Goal: Task Accomplishment & Management: Complete application form

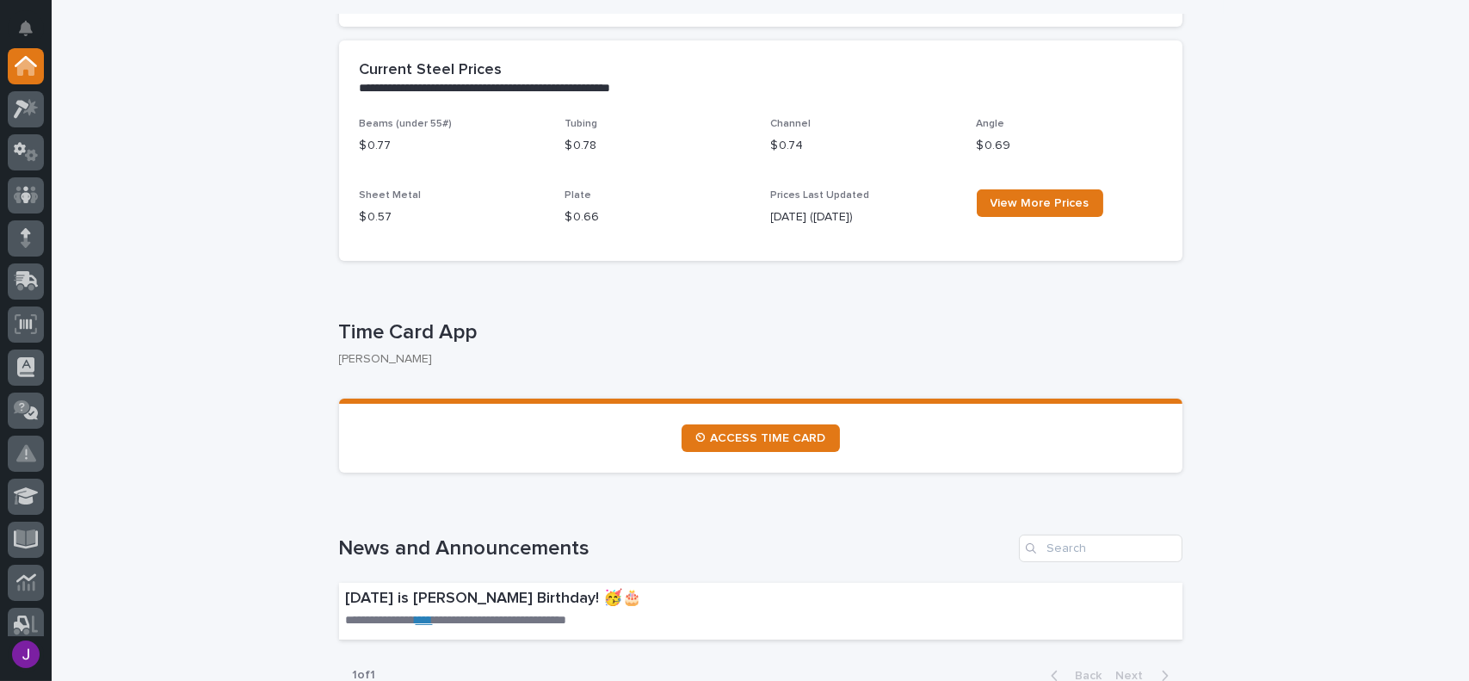
scroll to position [689, 0]
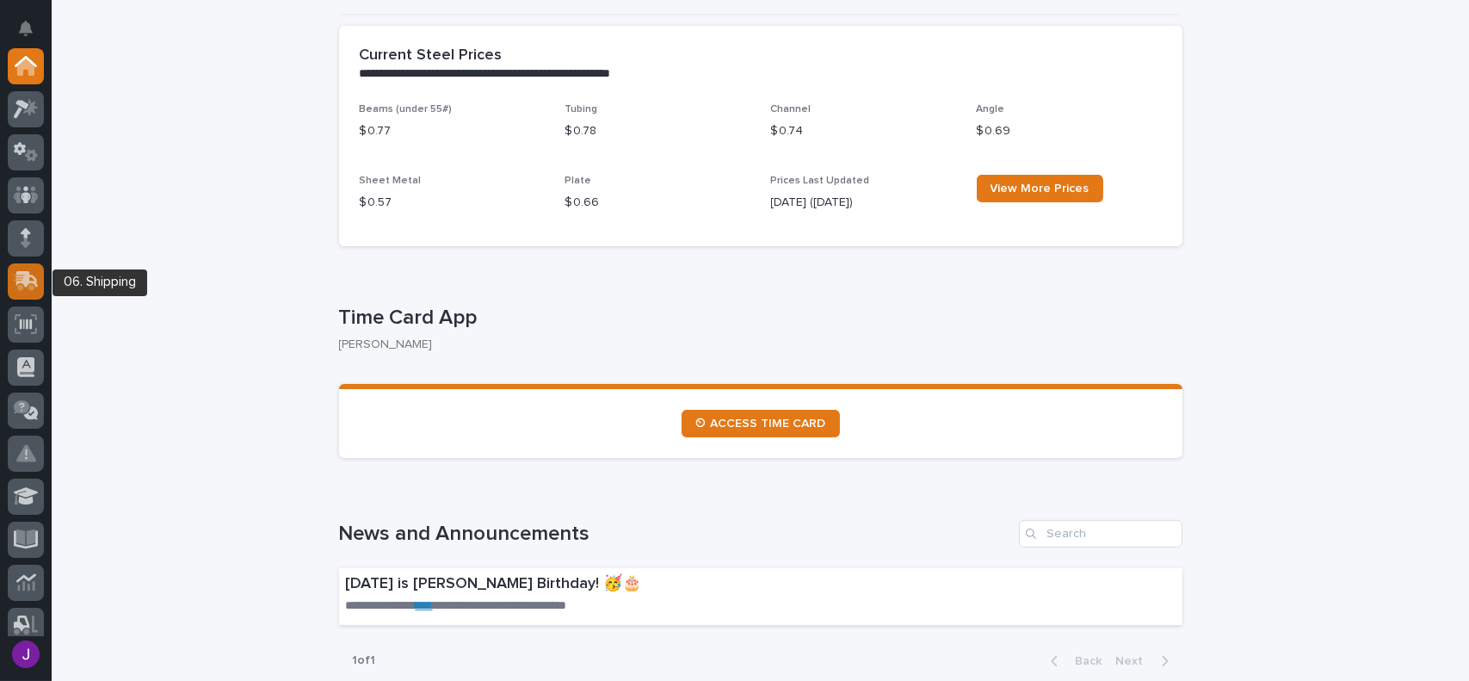
click at [24, 281] on icon at bounding box center [27, 279] width 22 height 16
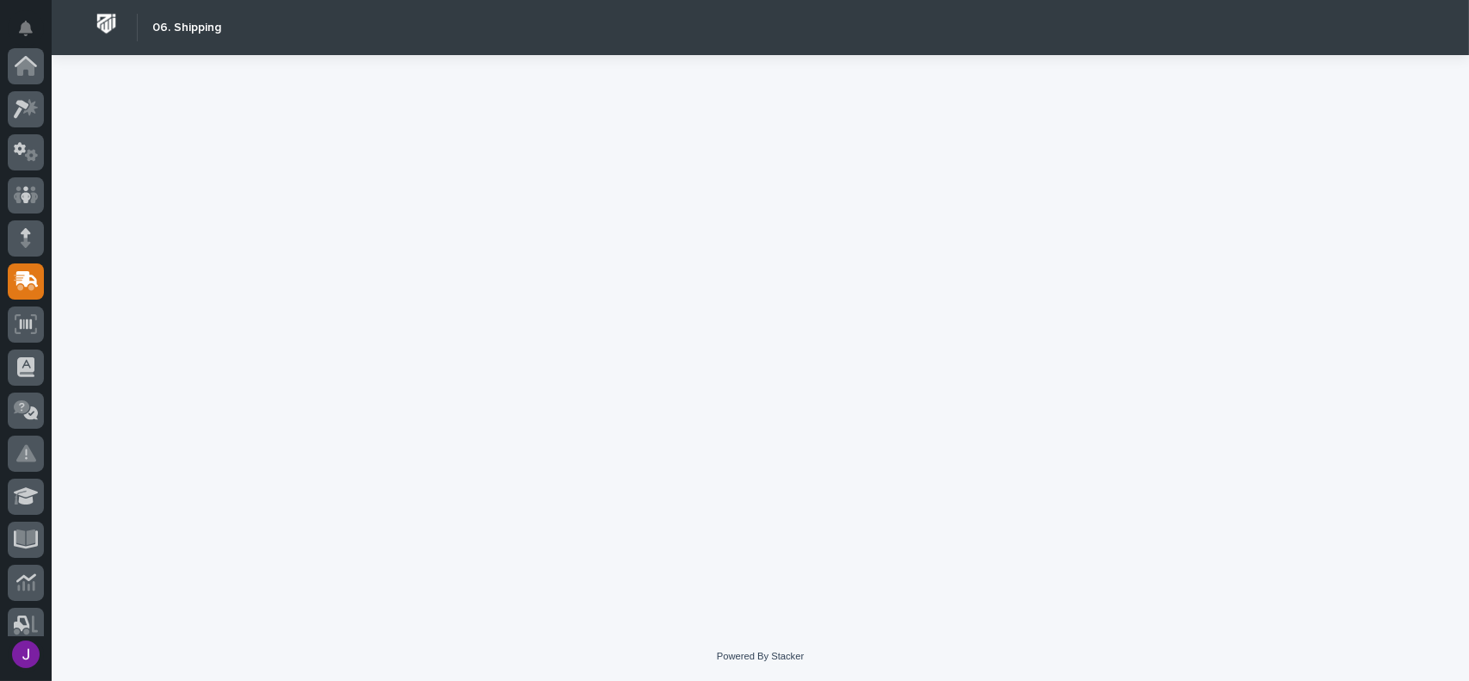
scroll to position [215, 0]
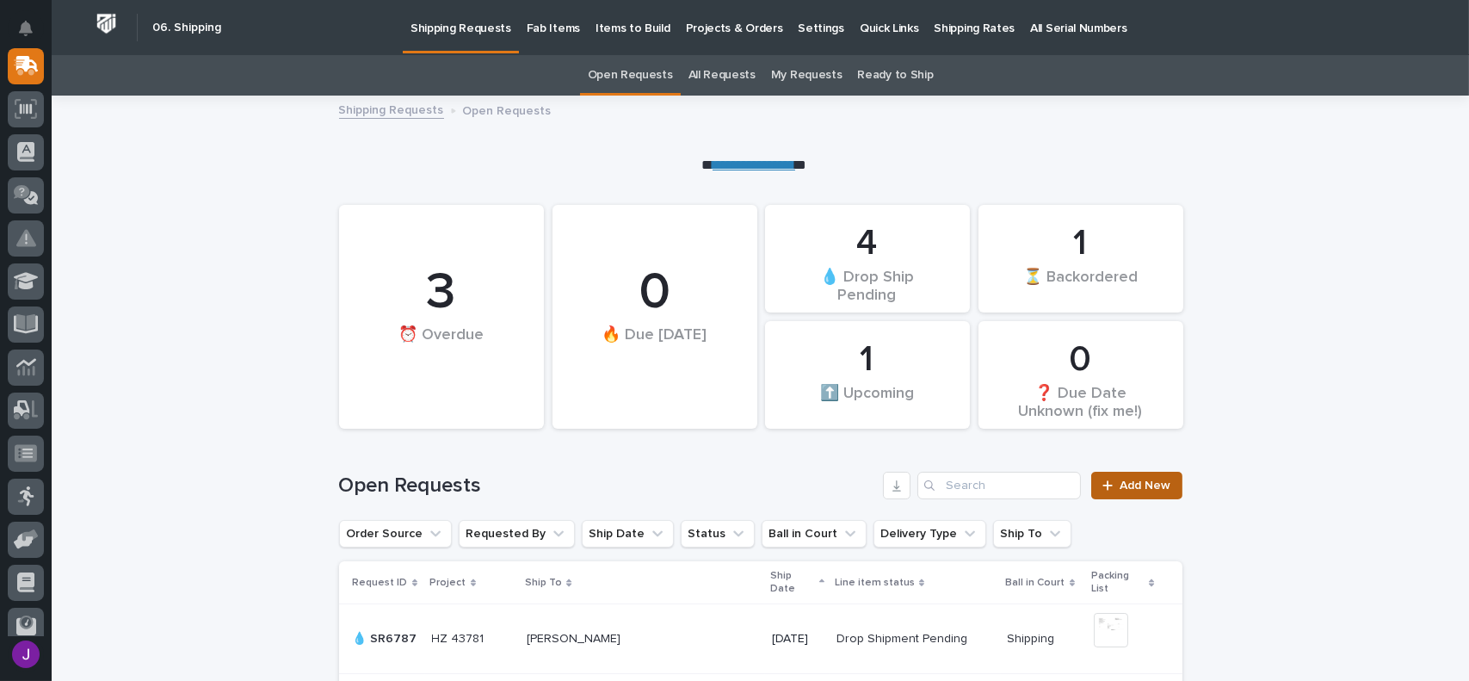
click at [1140, 491] on span "Add New" at bounding box center [1146, 485] width 51 height 12
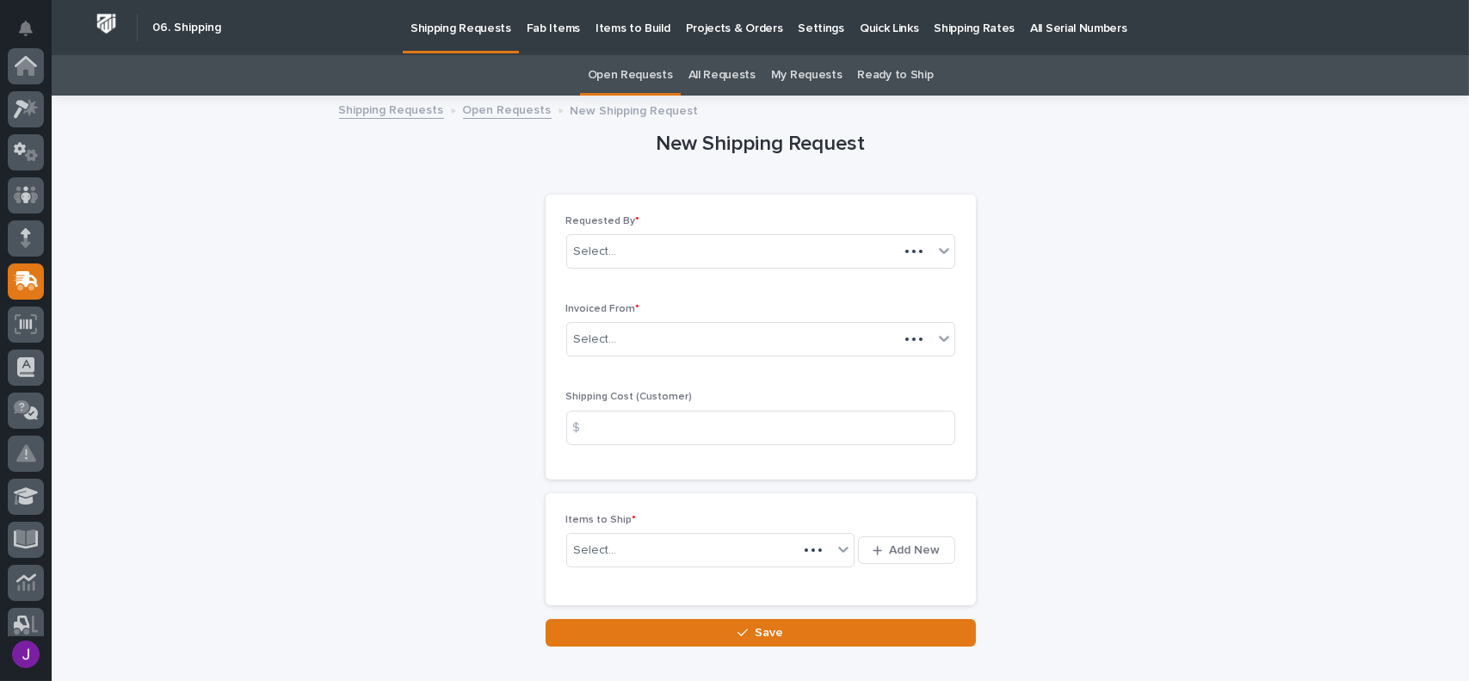
scroll to position [215, 0]
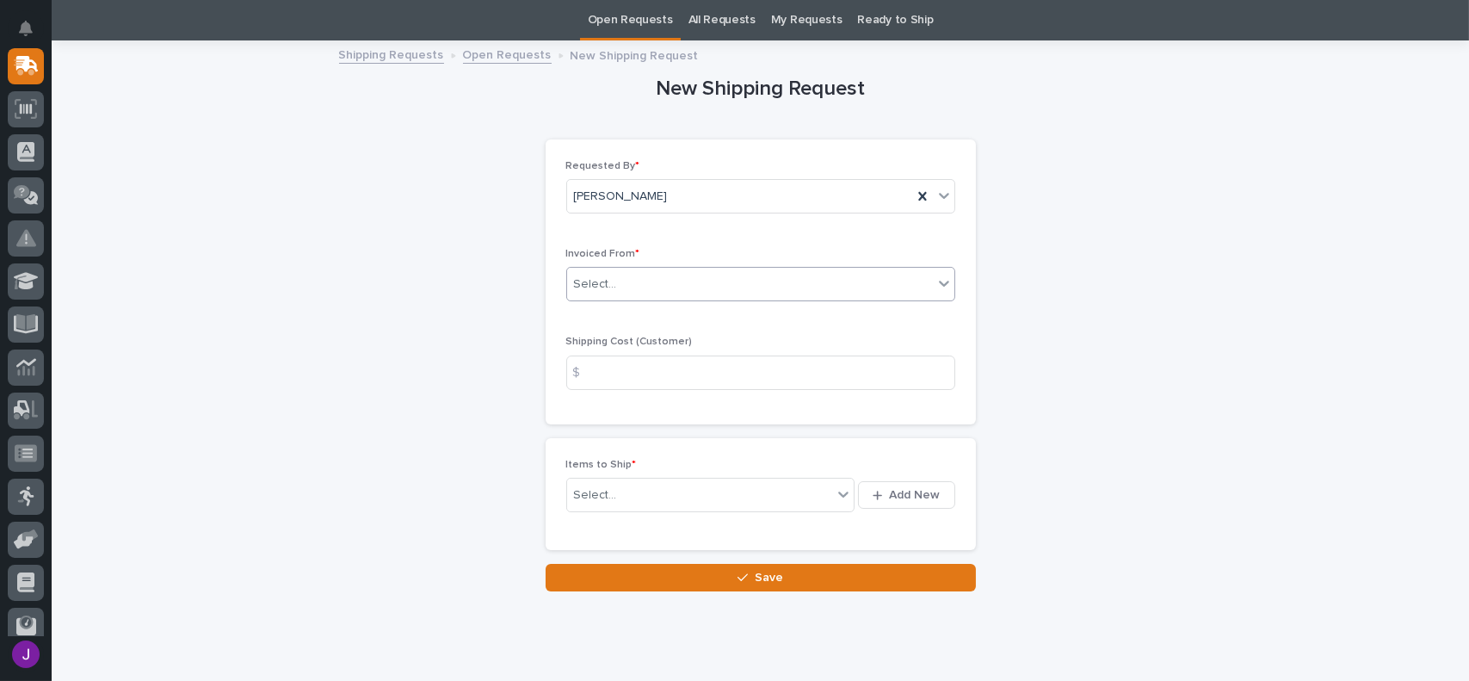
click at [595, 287] on div "Select..." at bounding box center [595, 284] width 43 height 18
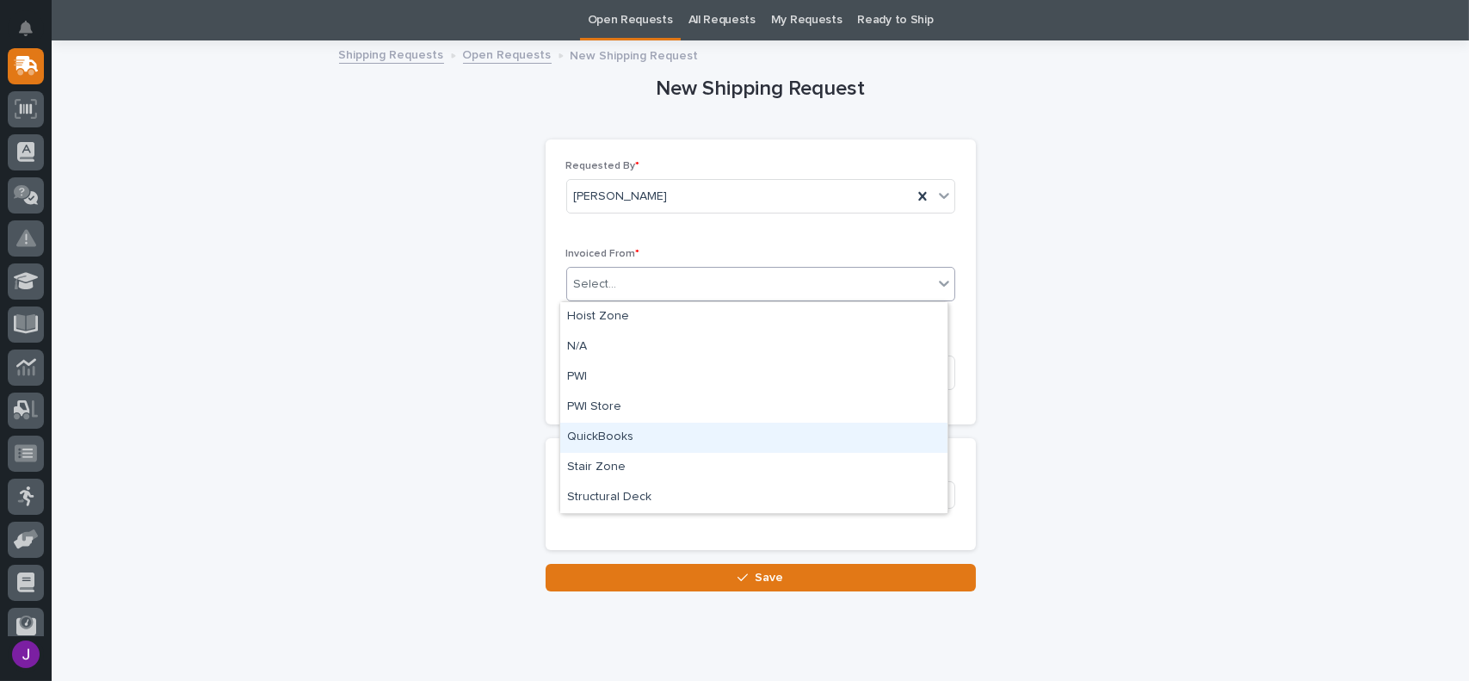
click at [623, 443] on div "QuickBooks" at bounding box center [753, 438] width 387 height 30
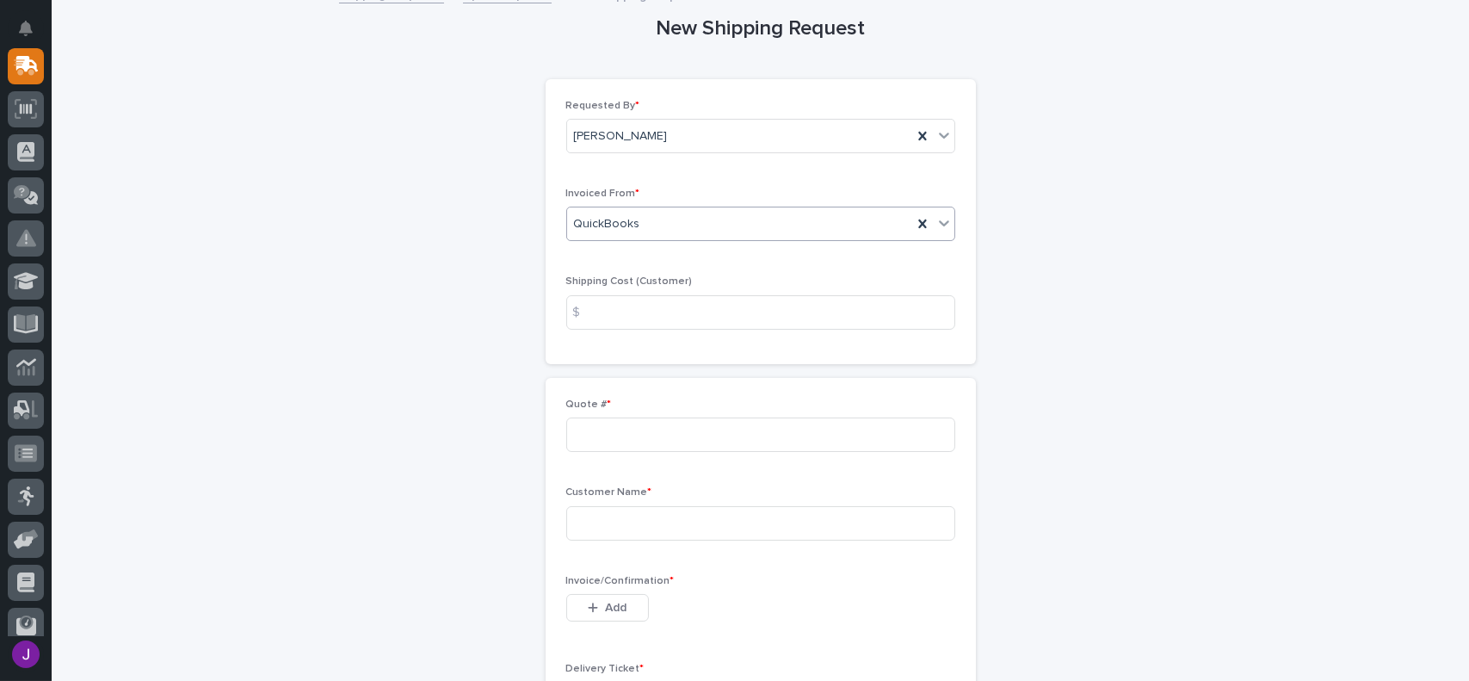
scroll to position [141, 0]
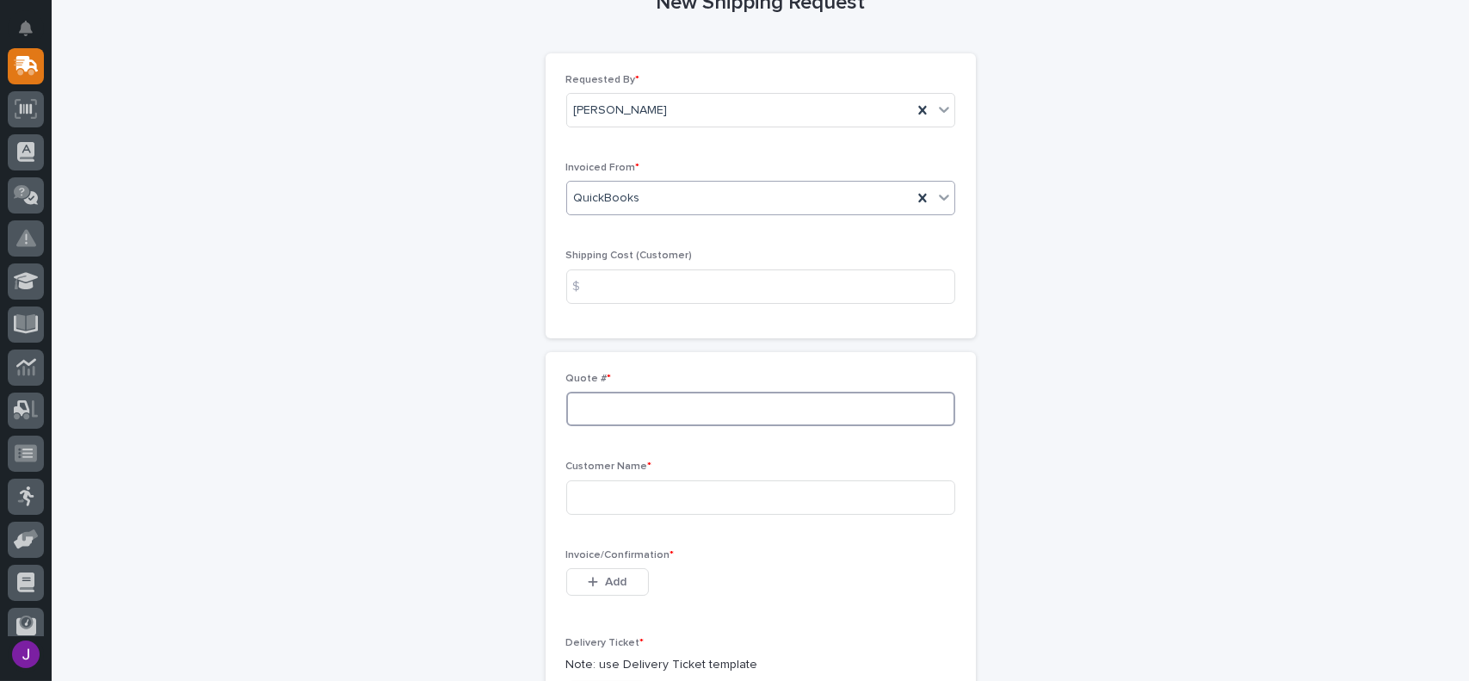
click at [613, 419] on input at bounding box center [760, 409] width 389 height 34
type input "137173"
click at [620, 494] on input at bounding box center [760, 497] width 389 height 34
type input "Wawasee Boat Company"
click at [605, 584] on span "Add" at bounding box center [616, 581] width 22 height 15
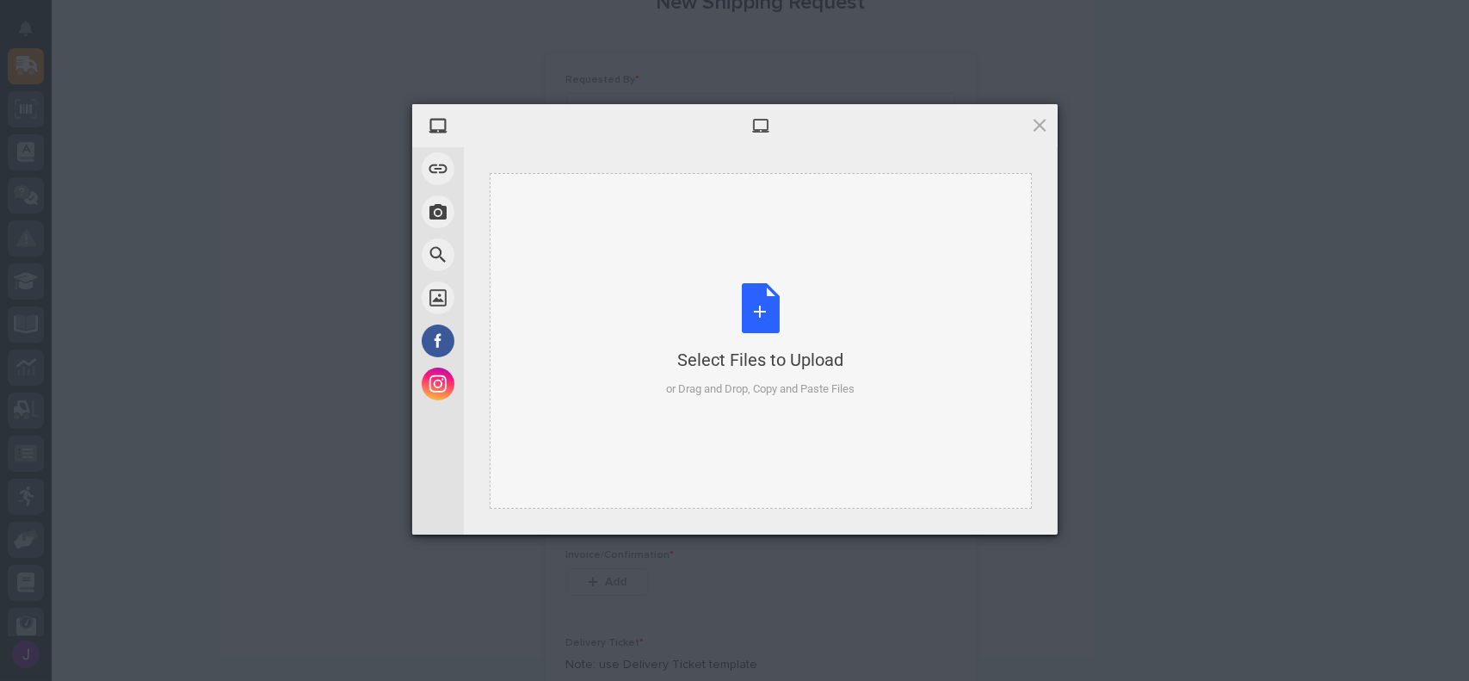
click at [765, 314] on div "Select Files to Upload or Drag and Drop, Copy and Paste Files" at bounding box center [760, 340] width 189 height 114
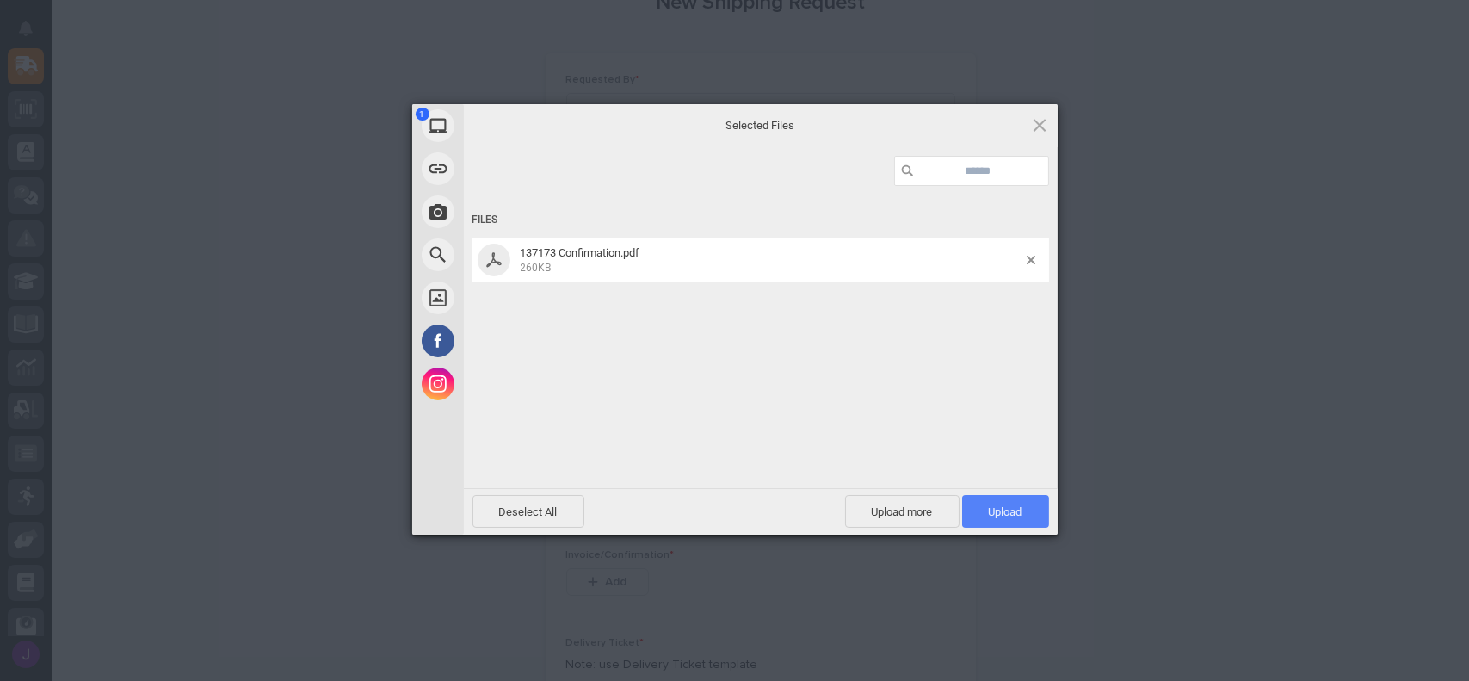
click at [998, 518] on span "Upload 1" at bounding box center [1005, 511] width 87 height 33
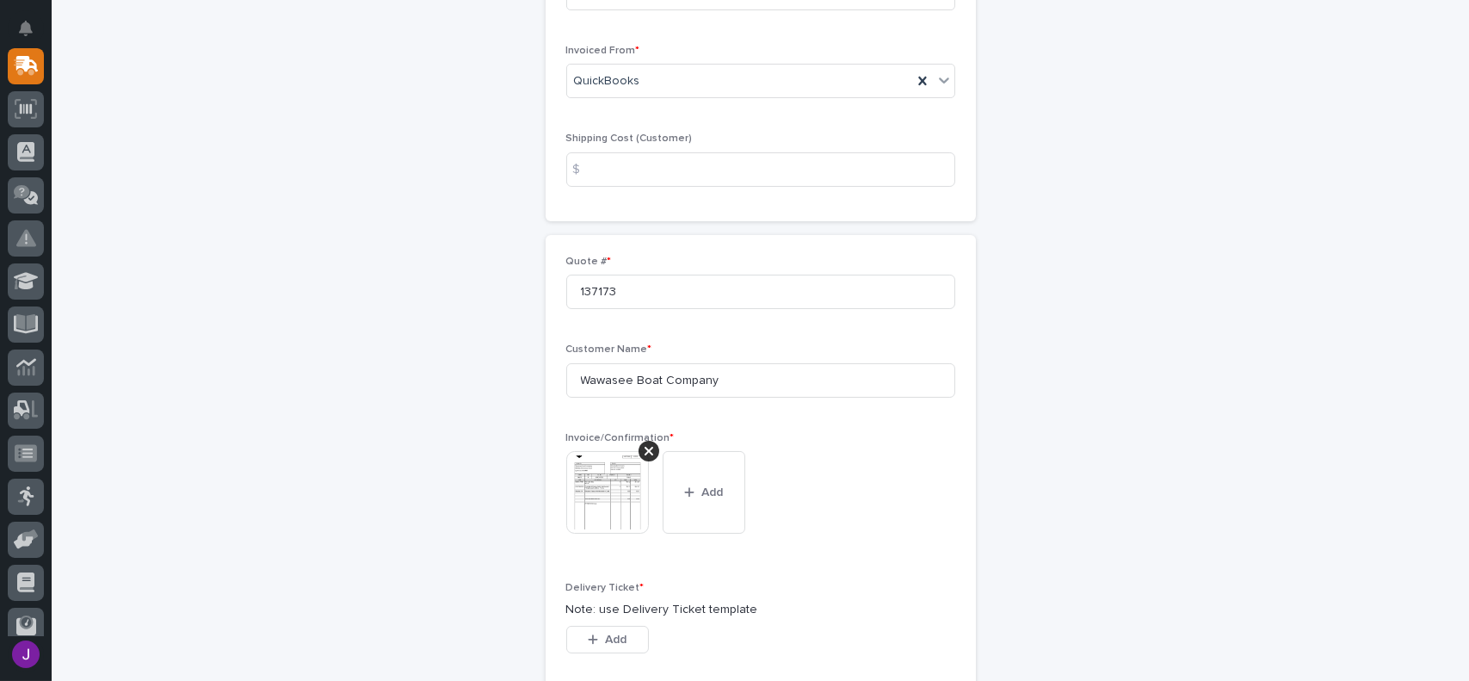
scroll to position [344, 0]
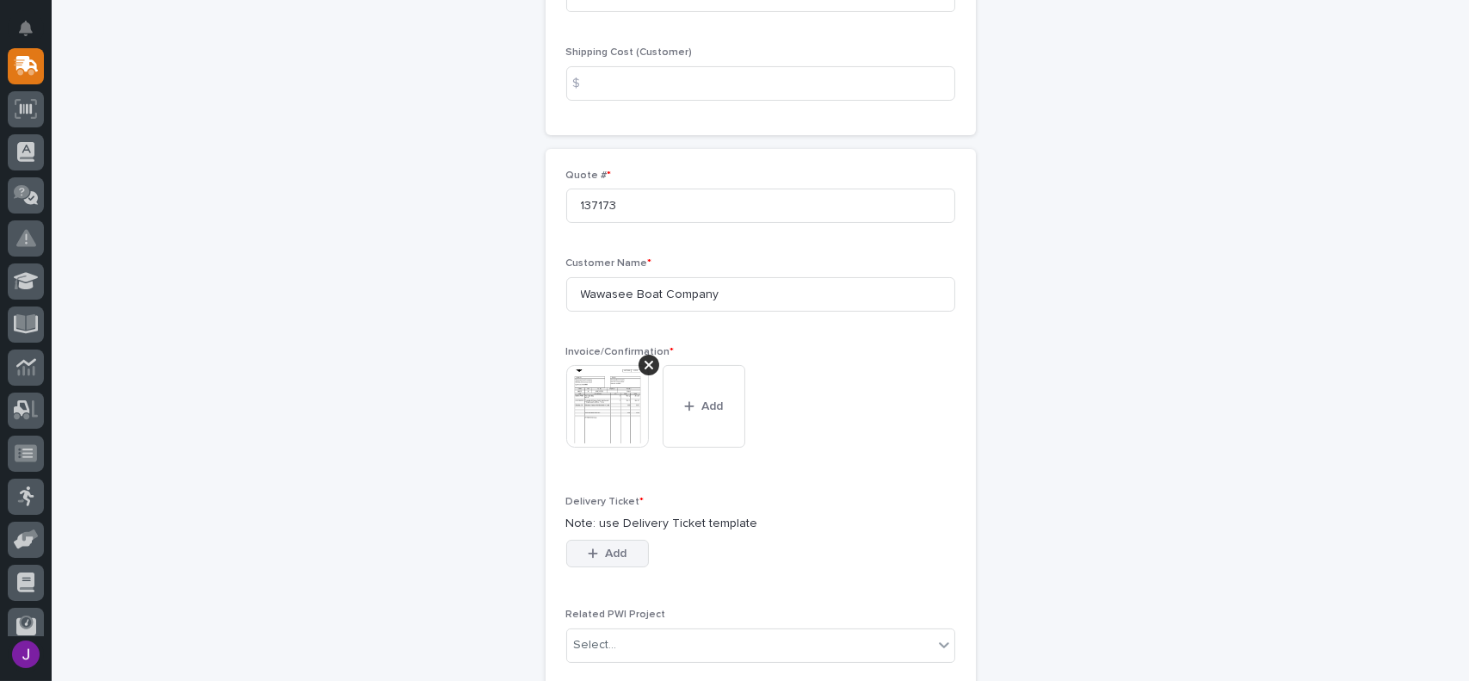
click at [621, 555] on button "Add" at bounding box center [607, 554] width 83 height 28
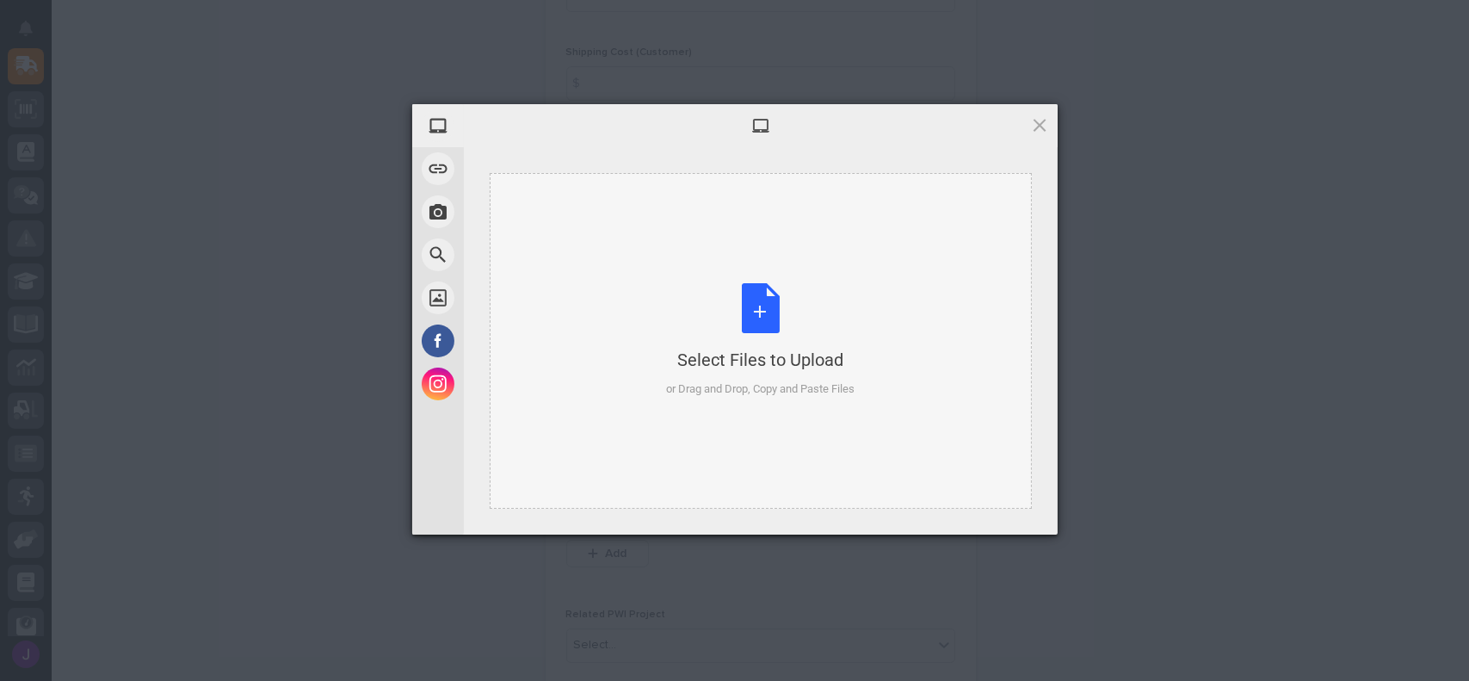
click at [750, 311] on div "Select Files to Upload or Drag and Drop, Copy and Paste Files" at bounding box center [760, 340] width 189 height 114
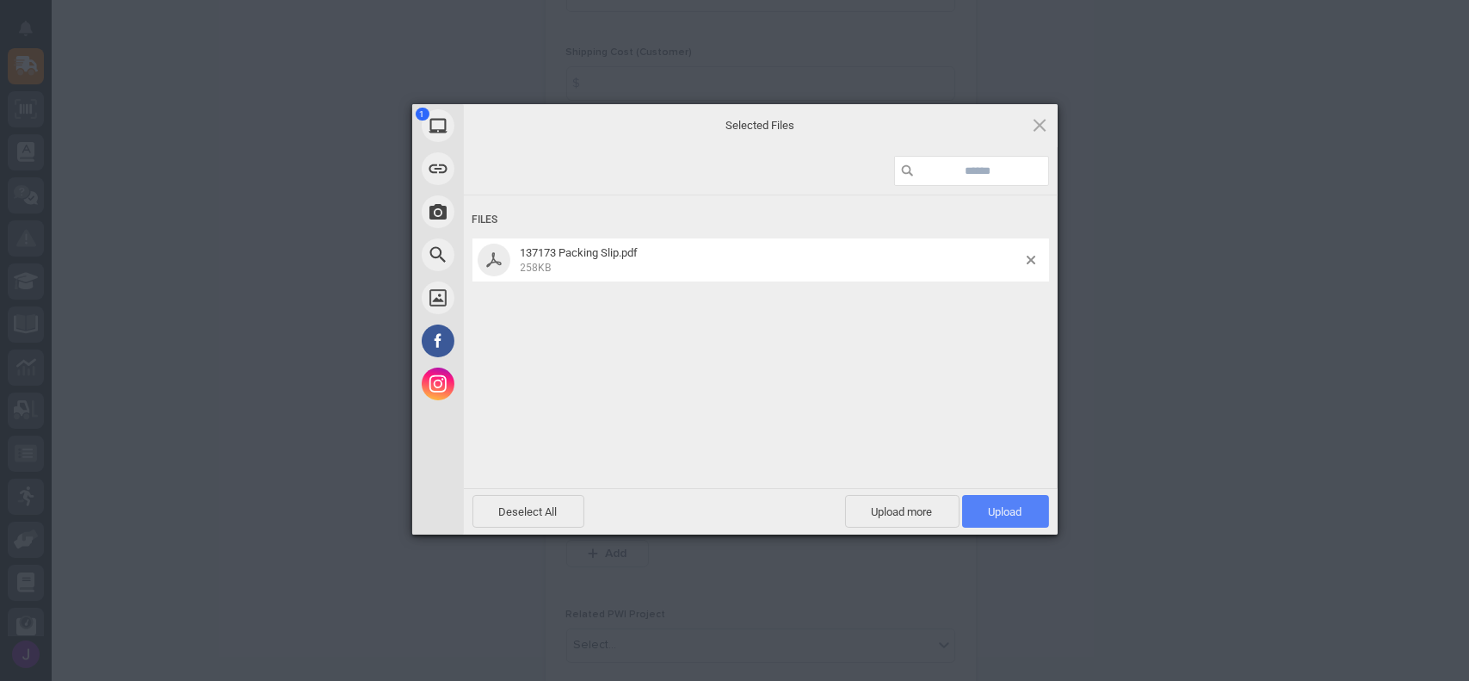
click at [998, 500] on span "Upload 1" at bounding box center [1005, 511] width 87 height 33
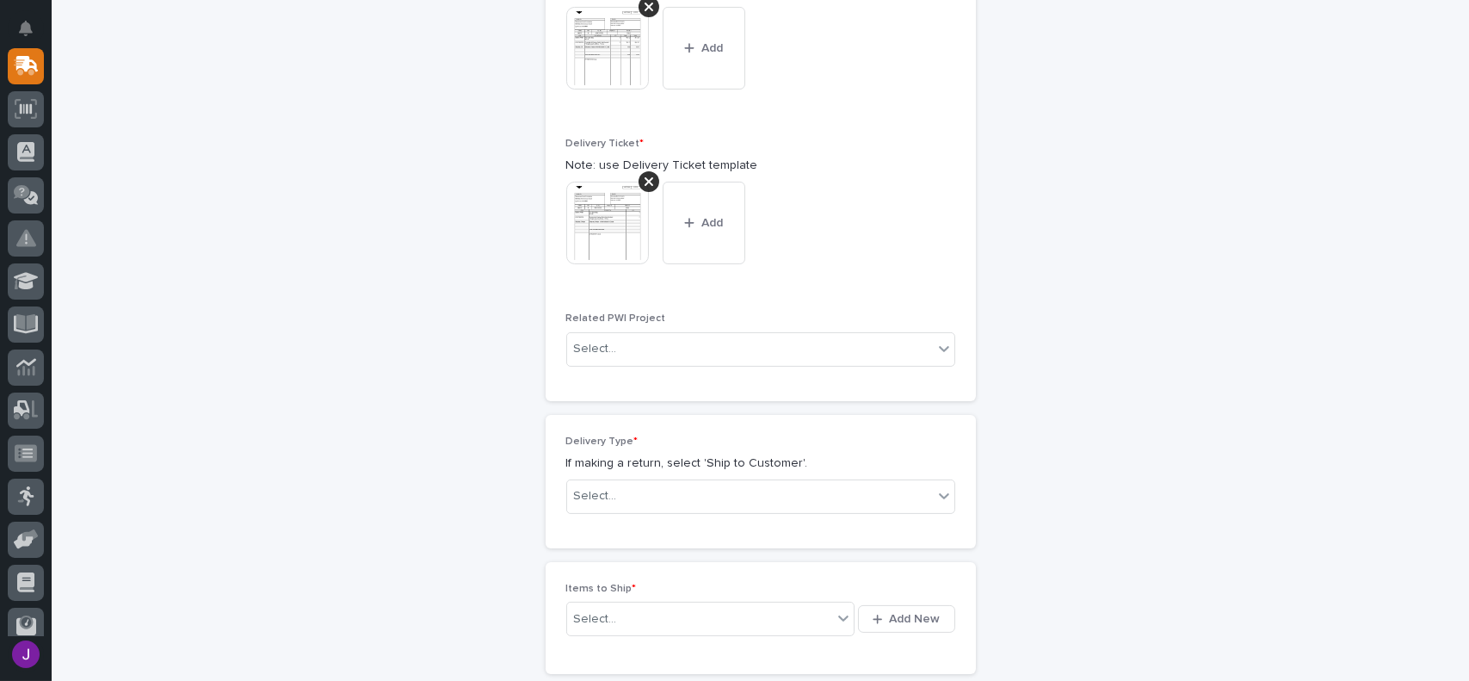
scroll to position [720, 0]
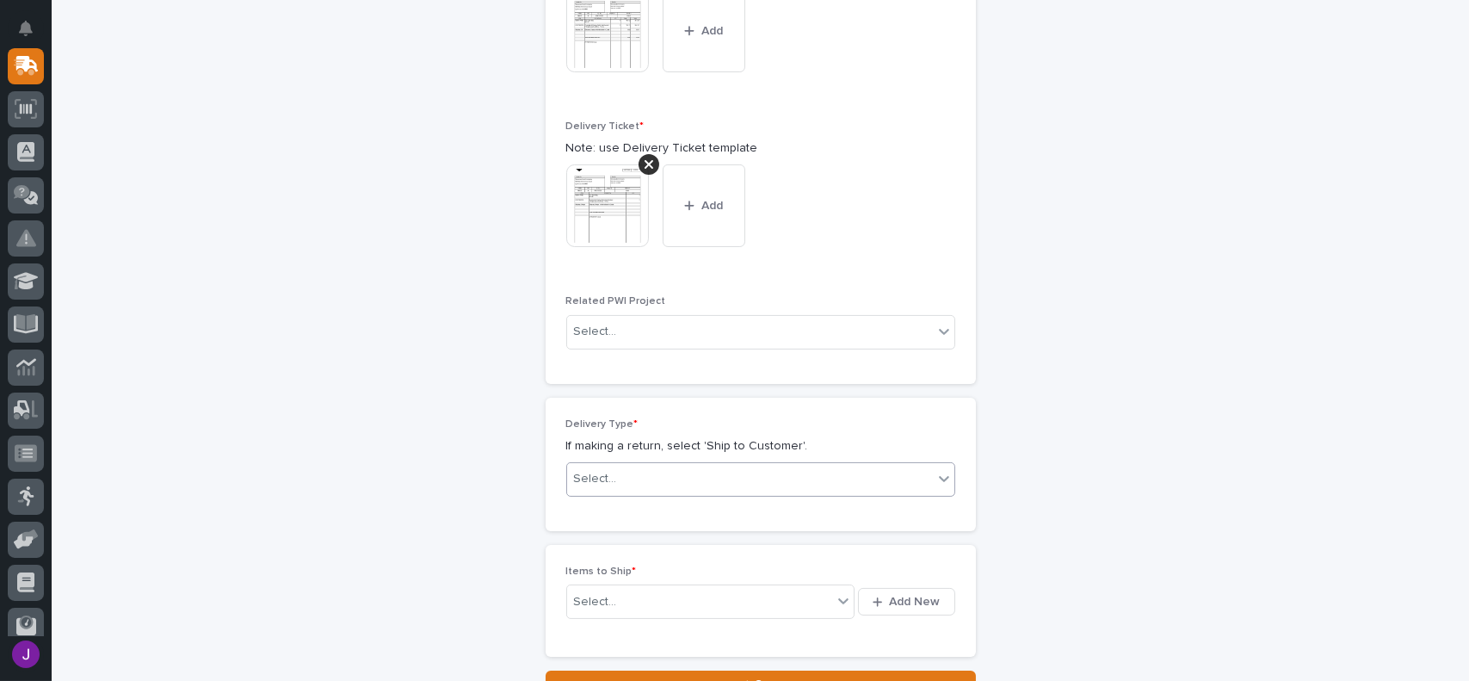
click at [602, 481] on div "Select..." at bounding box center [595, 479] width 43 height 18
click at [621, 513] on div "Ship to Customer" at bounding box center [753, 512] width 387 height 30
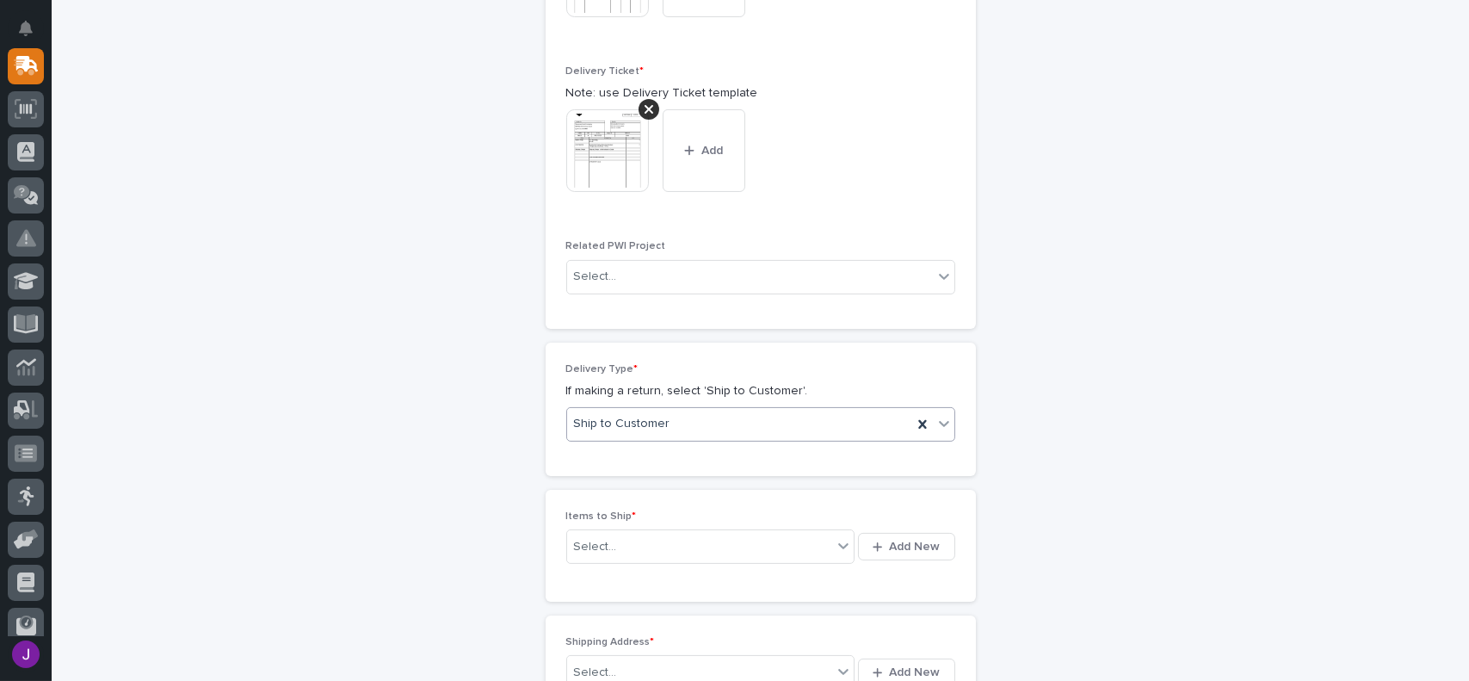
scroll to position [782, 0]
click at [903, 539] on span "Add New" at bounding box center [915, 539] width 51 height 15
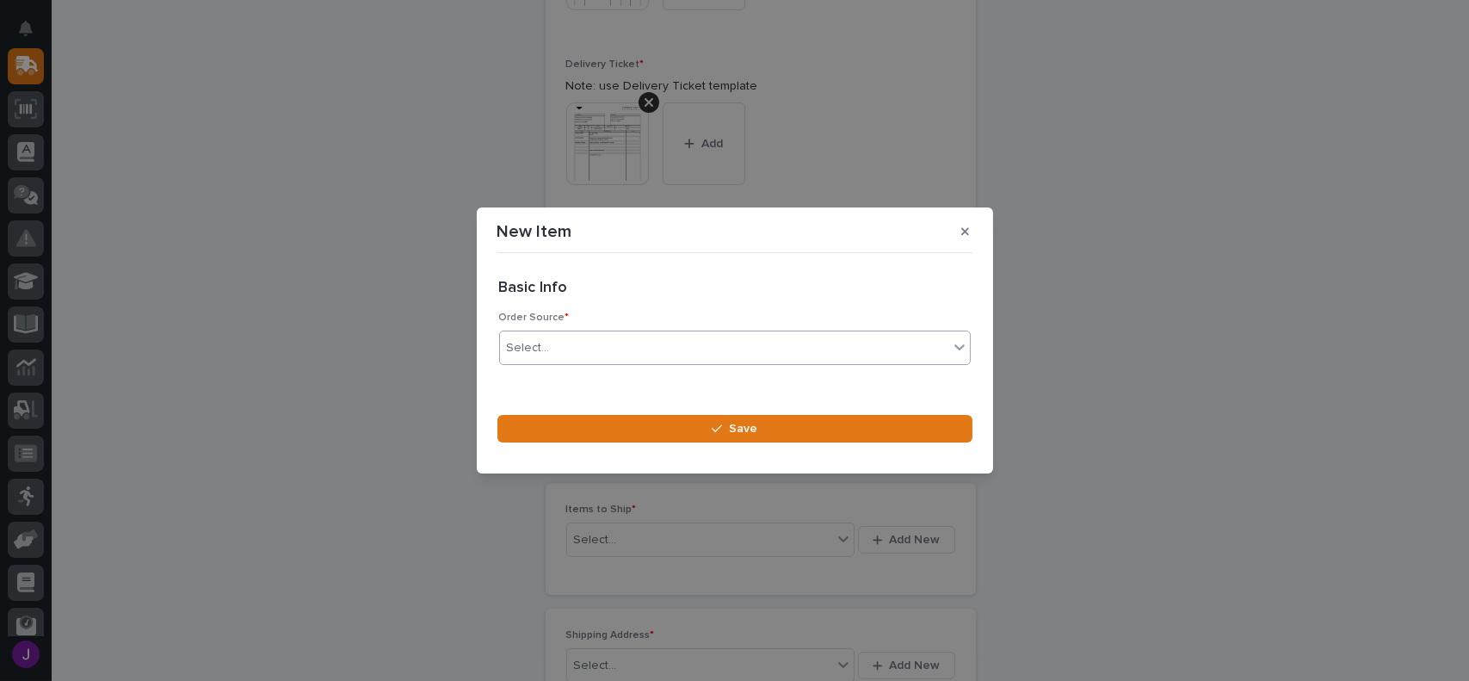
click at [560, 339] on div "Select..." at bounding box center [724, 348] width 448 height 28
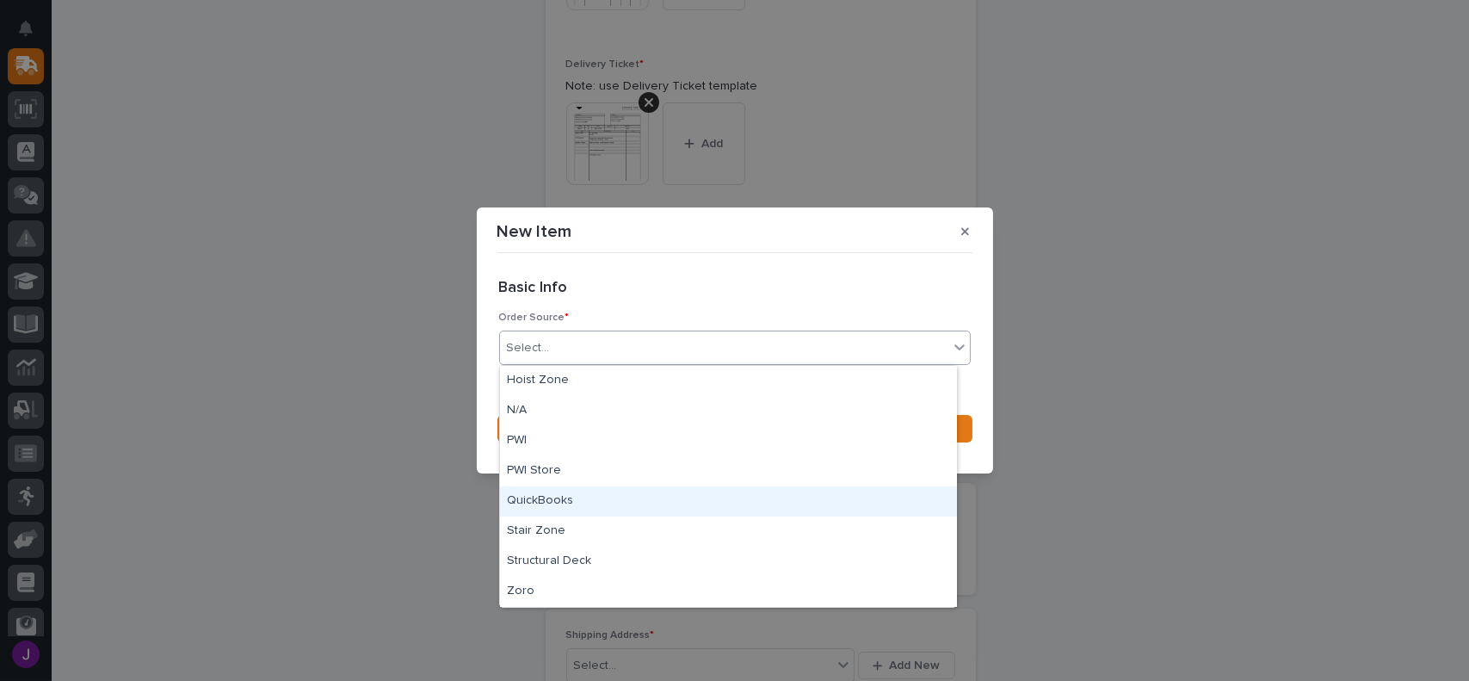
click at [525, 510] on div "QuickBooks" at bounding box center [728, 501] width 457 height 30
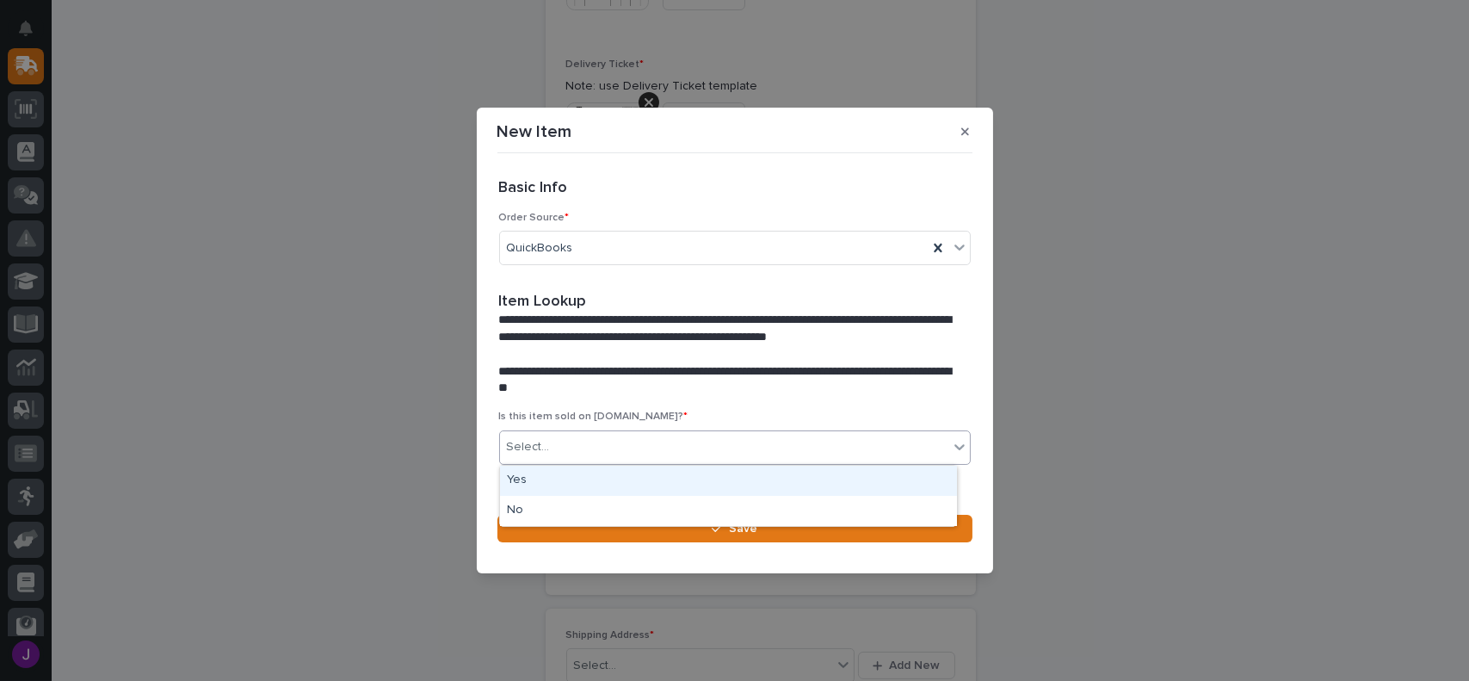
click at [556, 448] on div "Select..." at bounding box center [724, 447] width 448 height 28
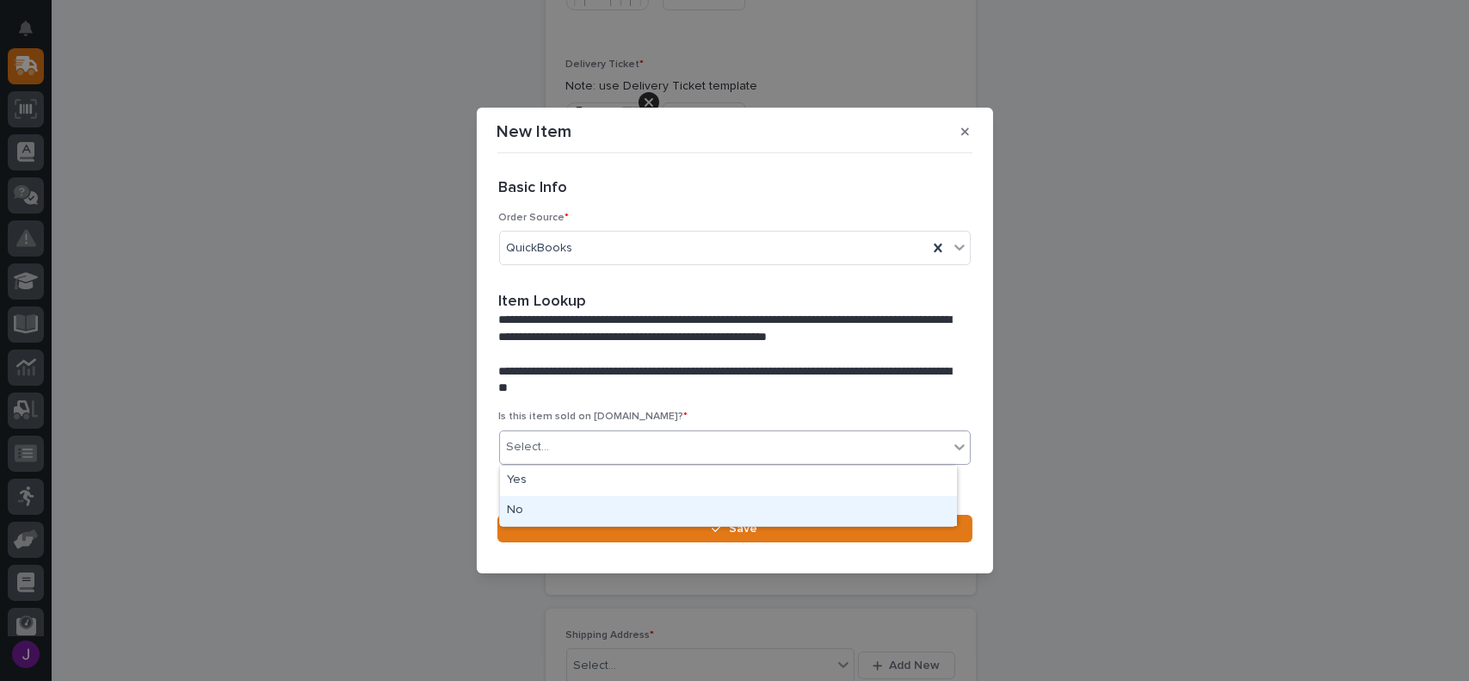
click at [541, 506] on div "No" at bounding box center [728, 511] width 457 height 30
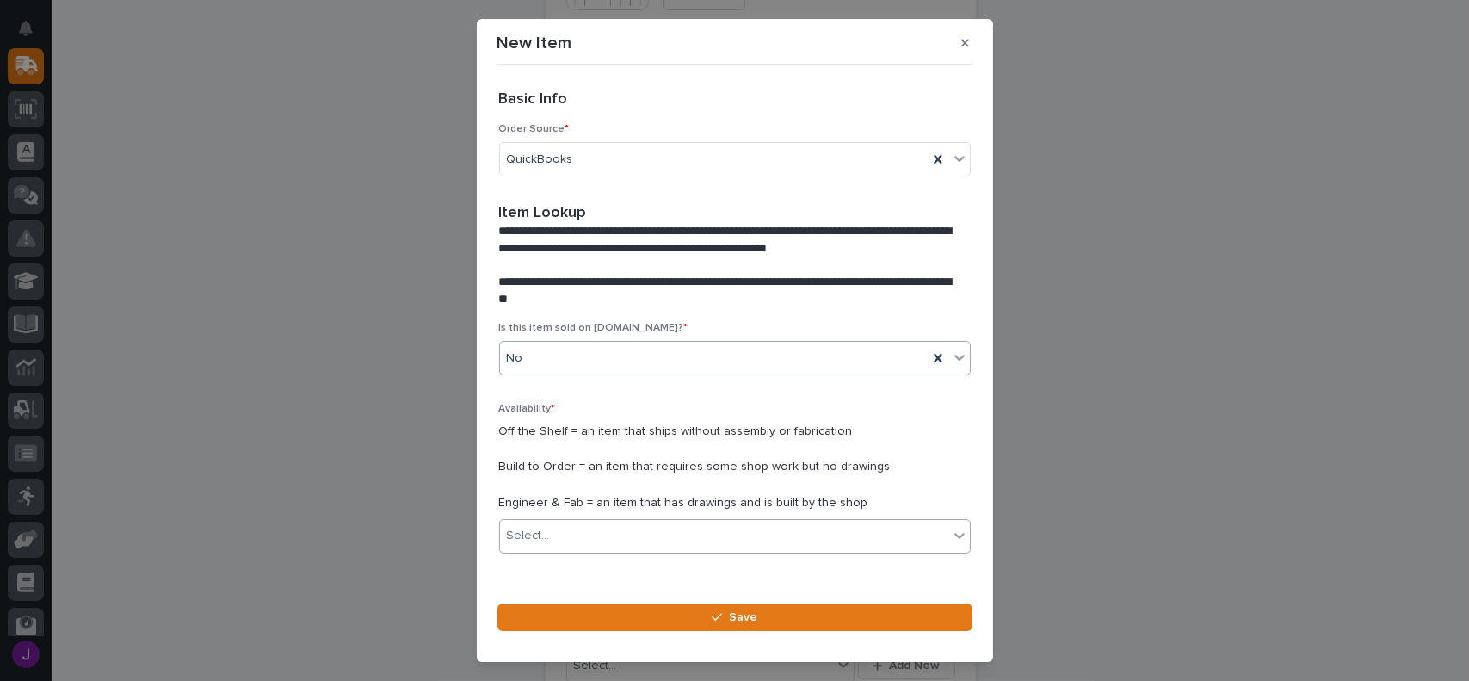
click at [625, 525] on div "Select..." at bounding box center [724, 536] width 448 height 28
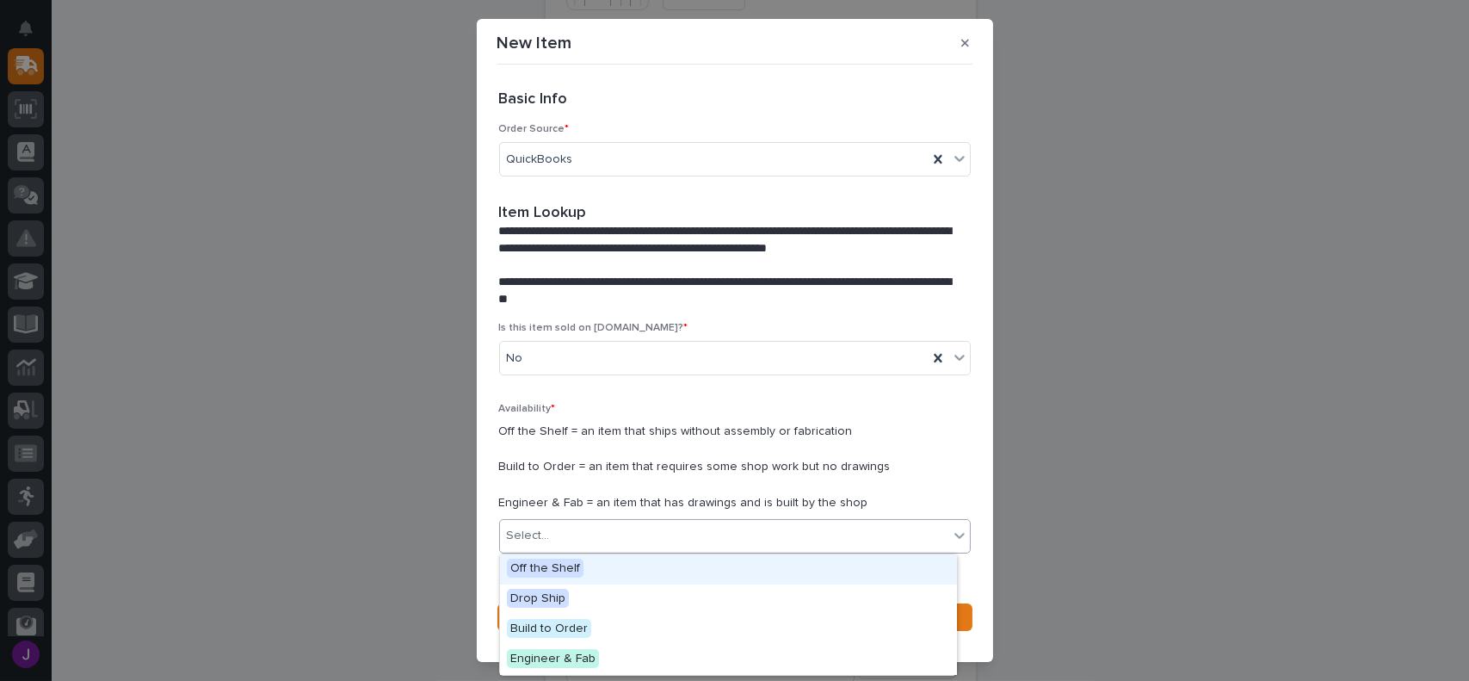
click at [589, 566] on div "Off the Shelf" at bounding box center [728, 569] width 457 height 30
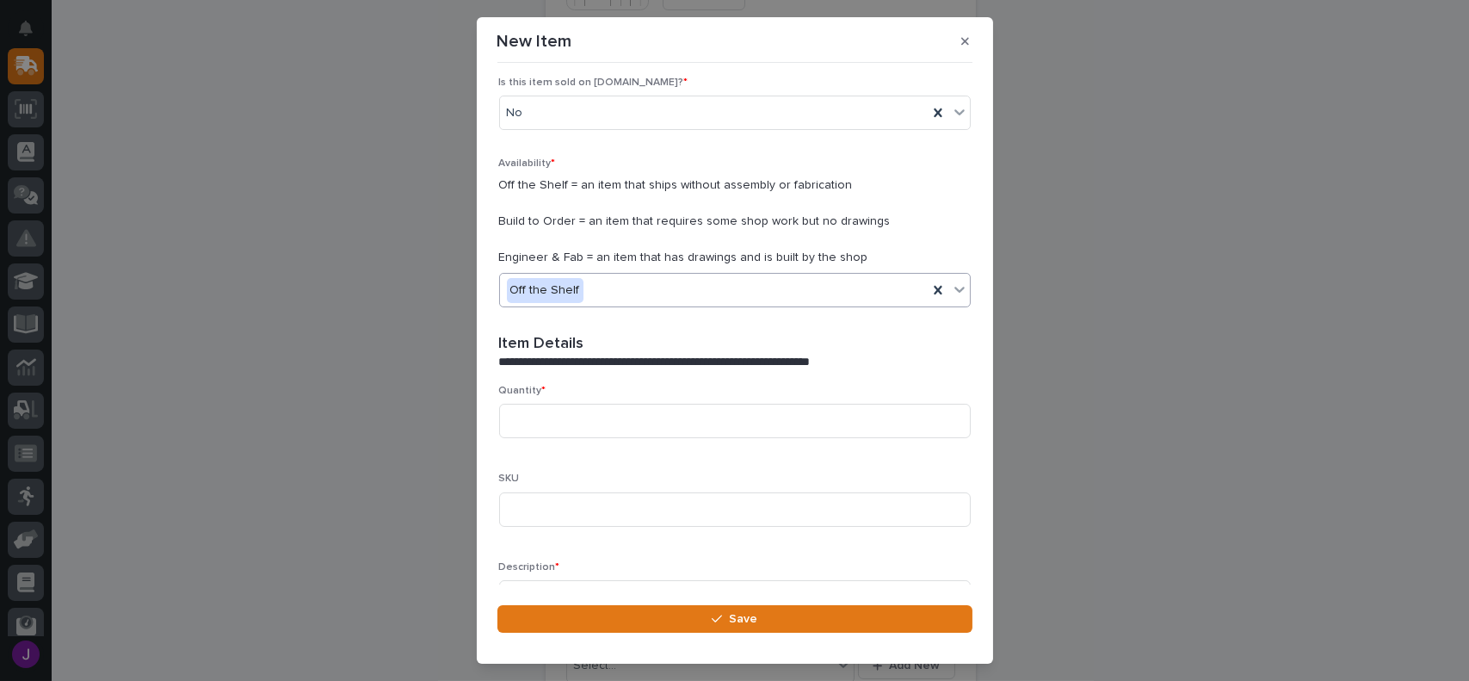
scroll to position [258, 0]
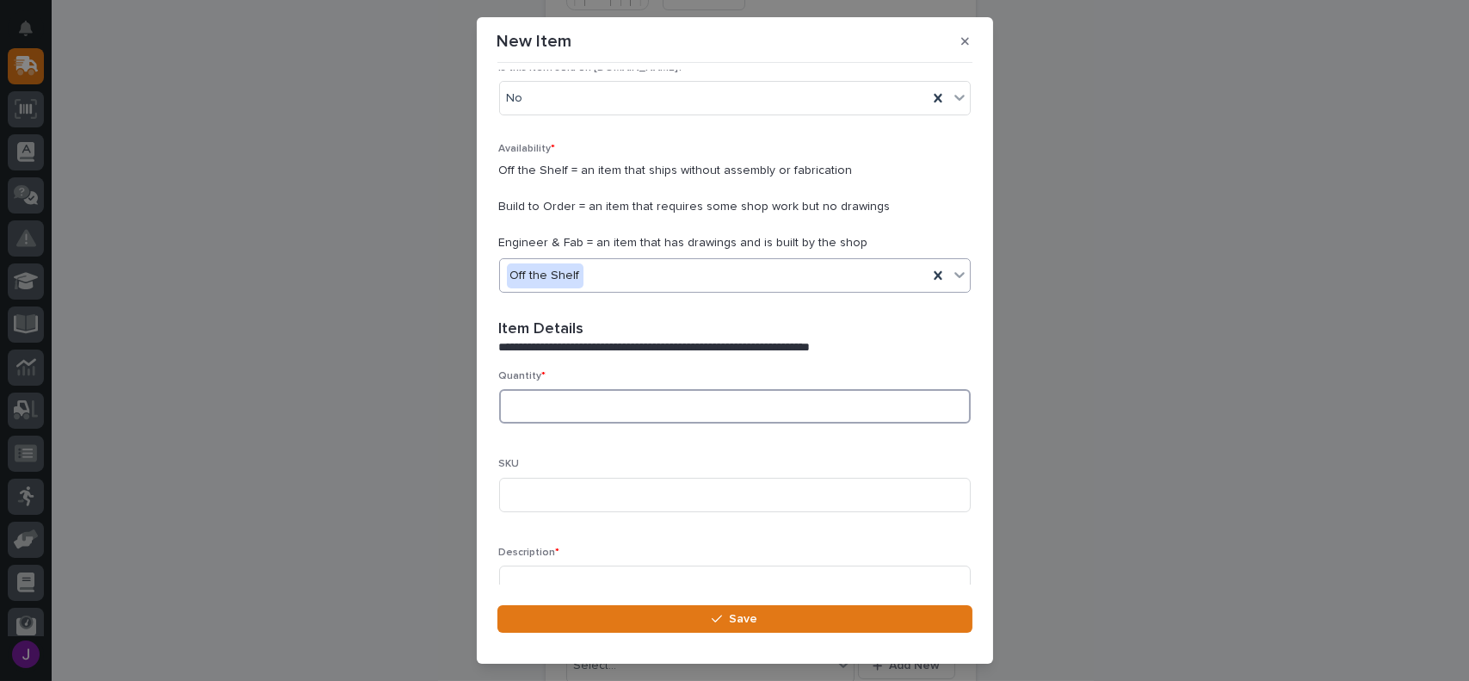
click at [519, 403] on input at bounding box center [735, 406] width 472 height 34
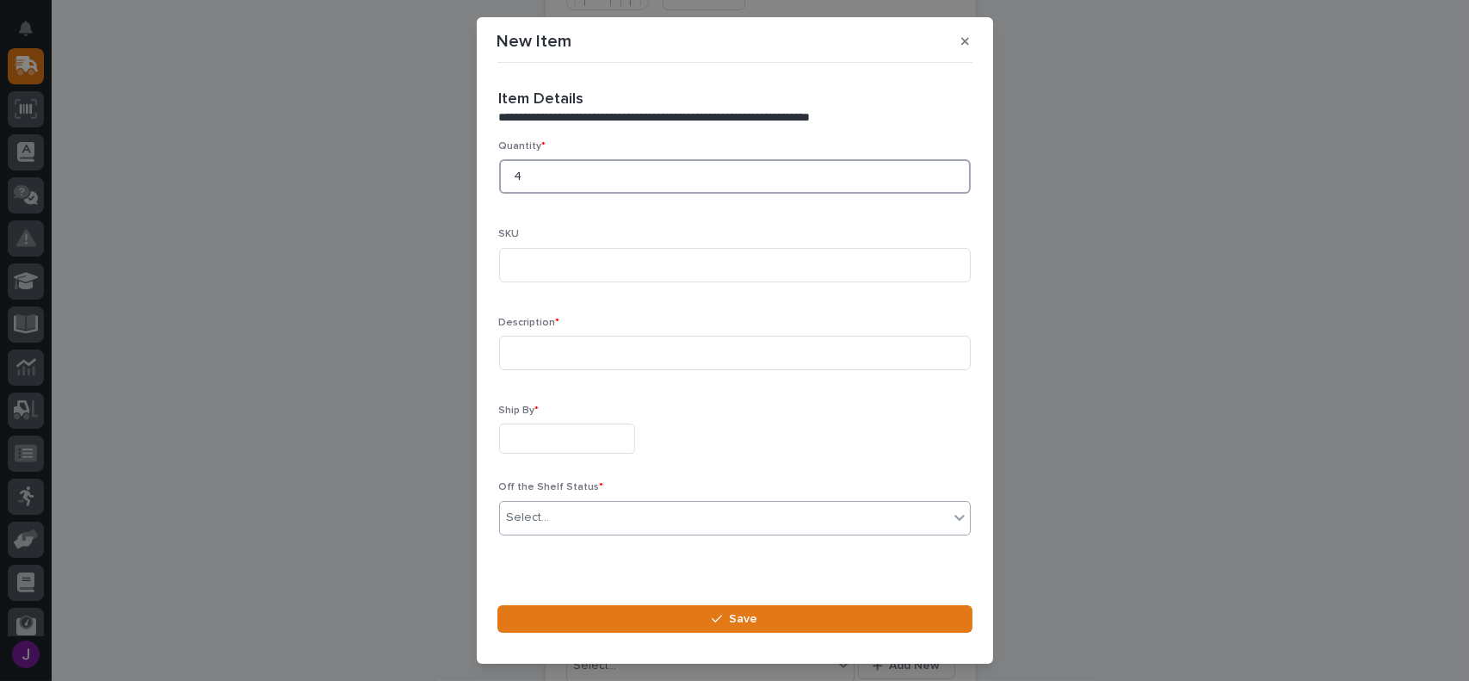
scroll to position [513, 0]
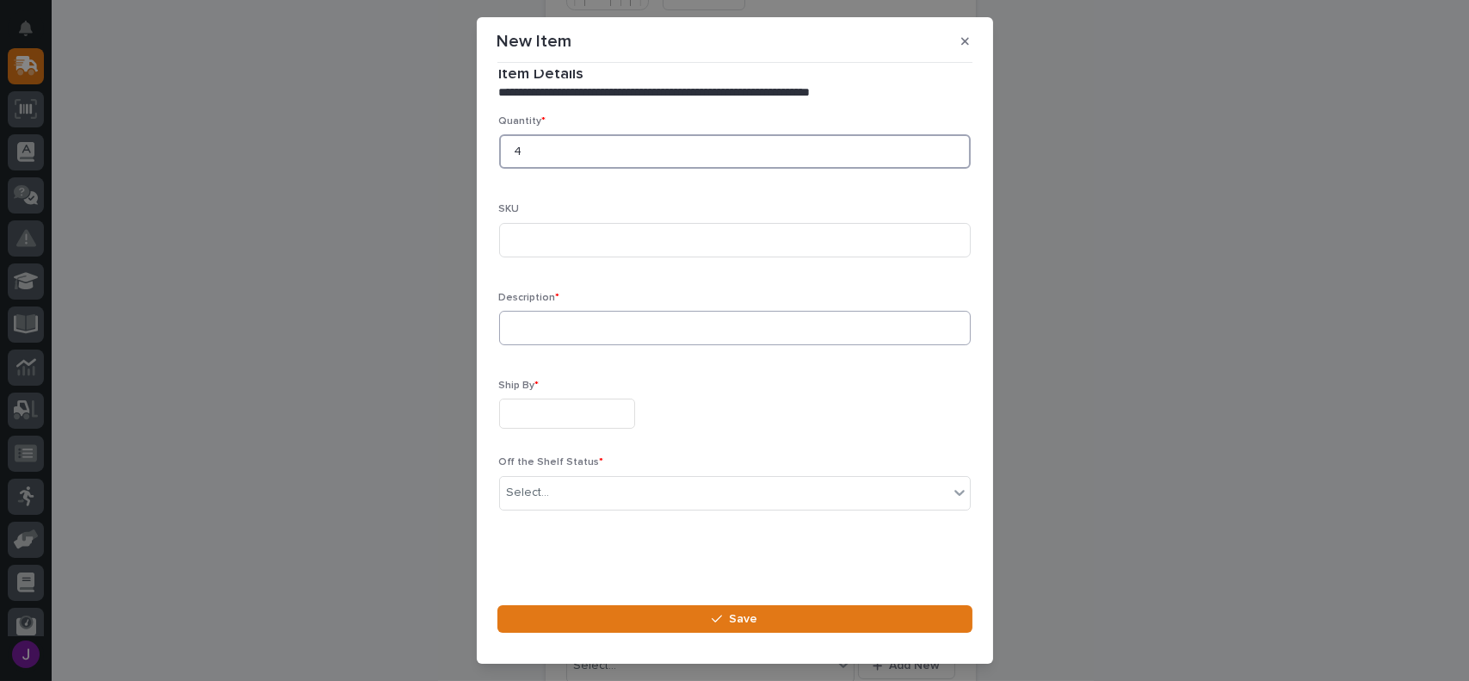
type input "4"
click at [549, 333] on input at bounding box center [735, 328] width 472 height 34
click at [580, 326] on input "Chain Bag, pendants" at bounding box center [735, 328] width 472 height 34
type input "Chain Bag, Pendants"
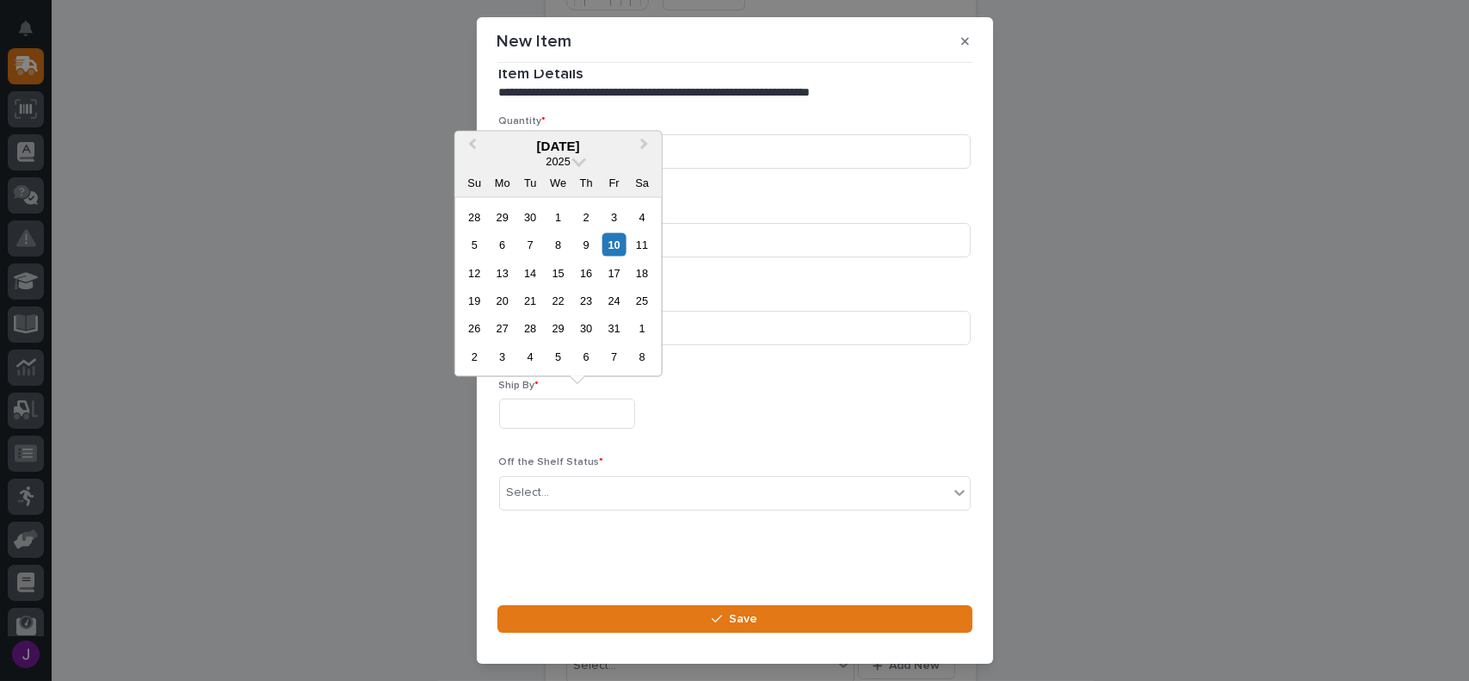
click at [540, 417] on input "text" at bounding box center [567, 414] width 136 height 30
click at [609, 248] on div "10" at bounding box center [614, 244] width 23 height 23
type input "**********"
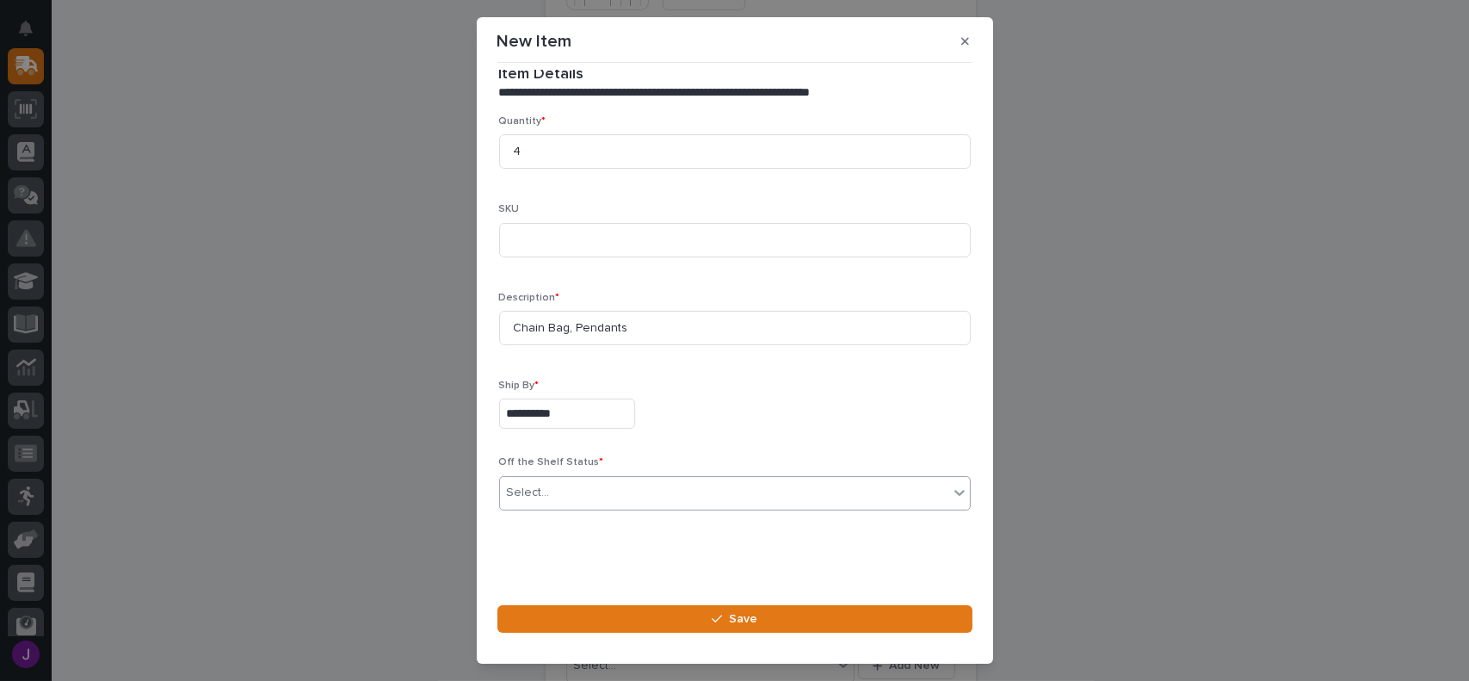
click at [578, 488] on div "Select..." at bounding box center [724, 493] width 448 height 28
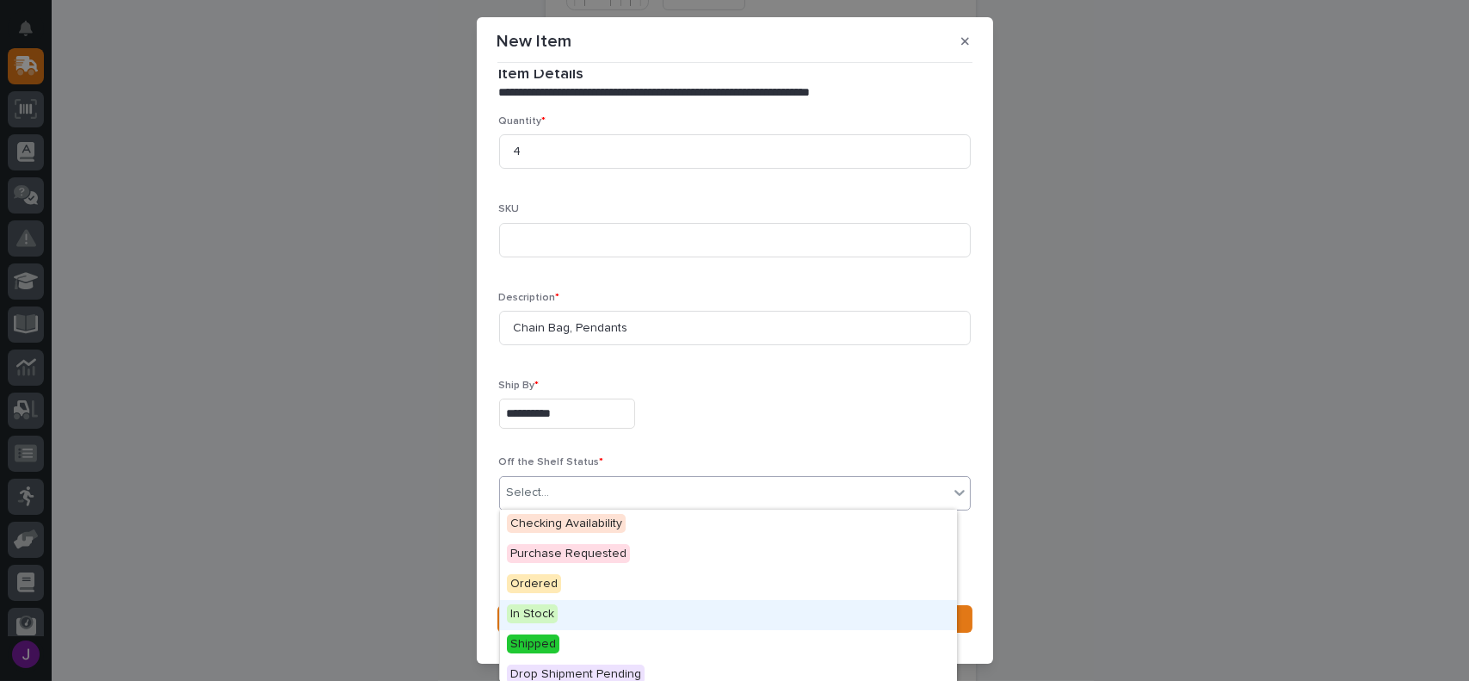
click at [544, 618] on span "In Stock" at bounding box center [532, 613] width 51 height 19
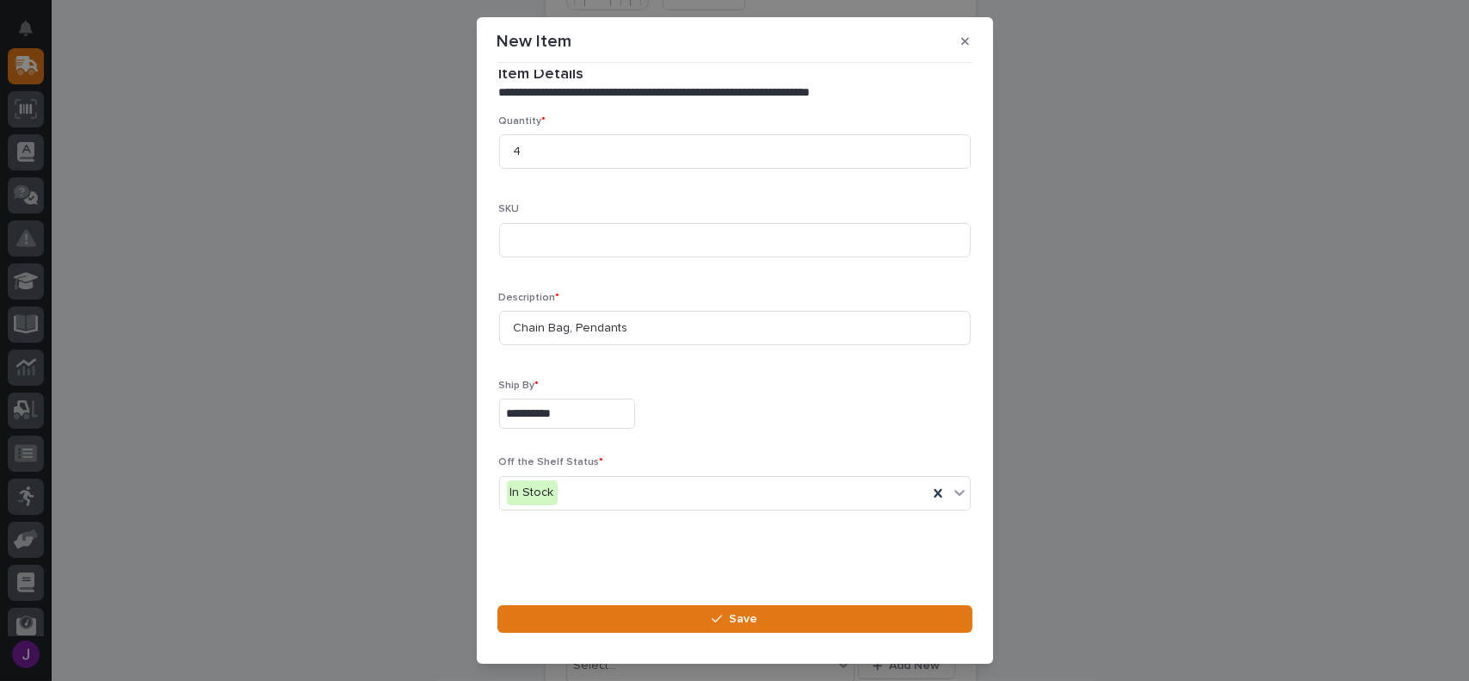
click at [544, 618] on button "Save" at bounding box center [735, 619] width 475 height 28
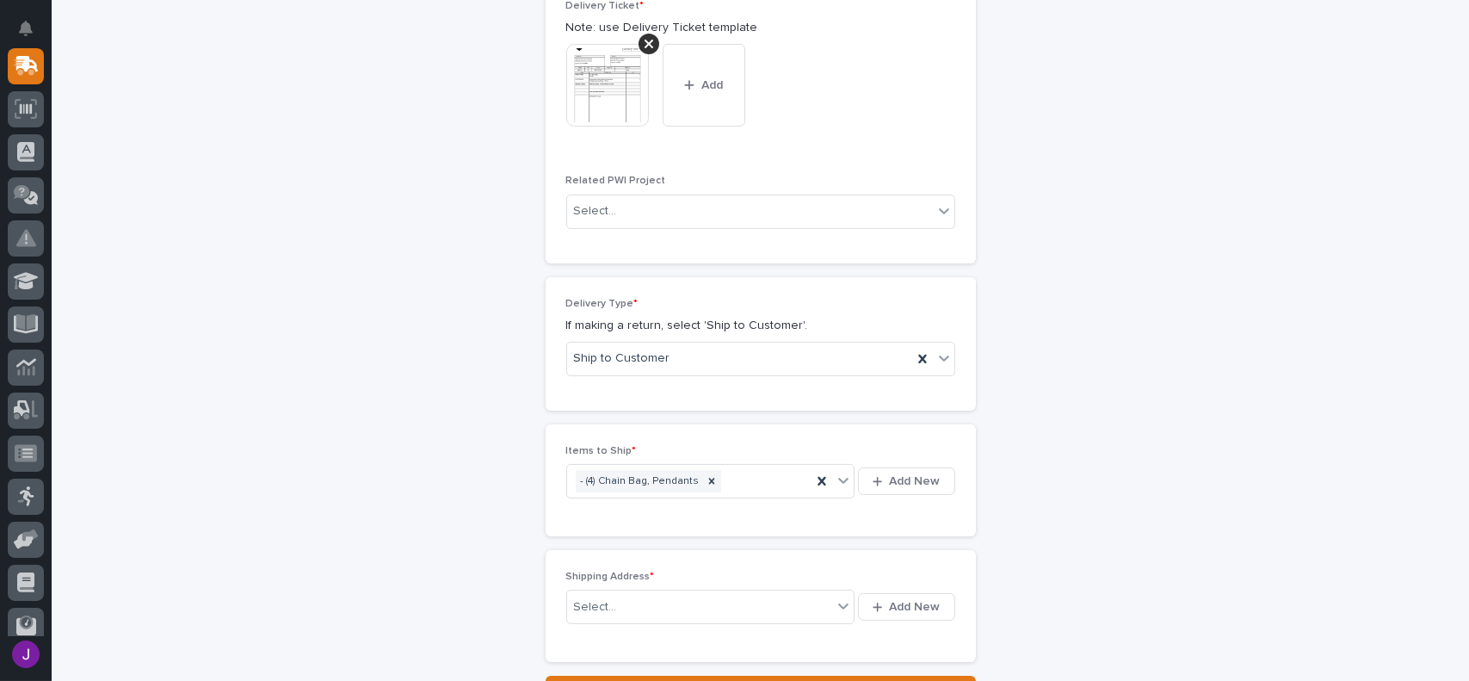
scroll to position [954, 0]
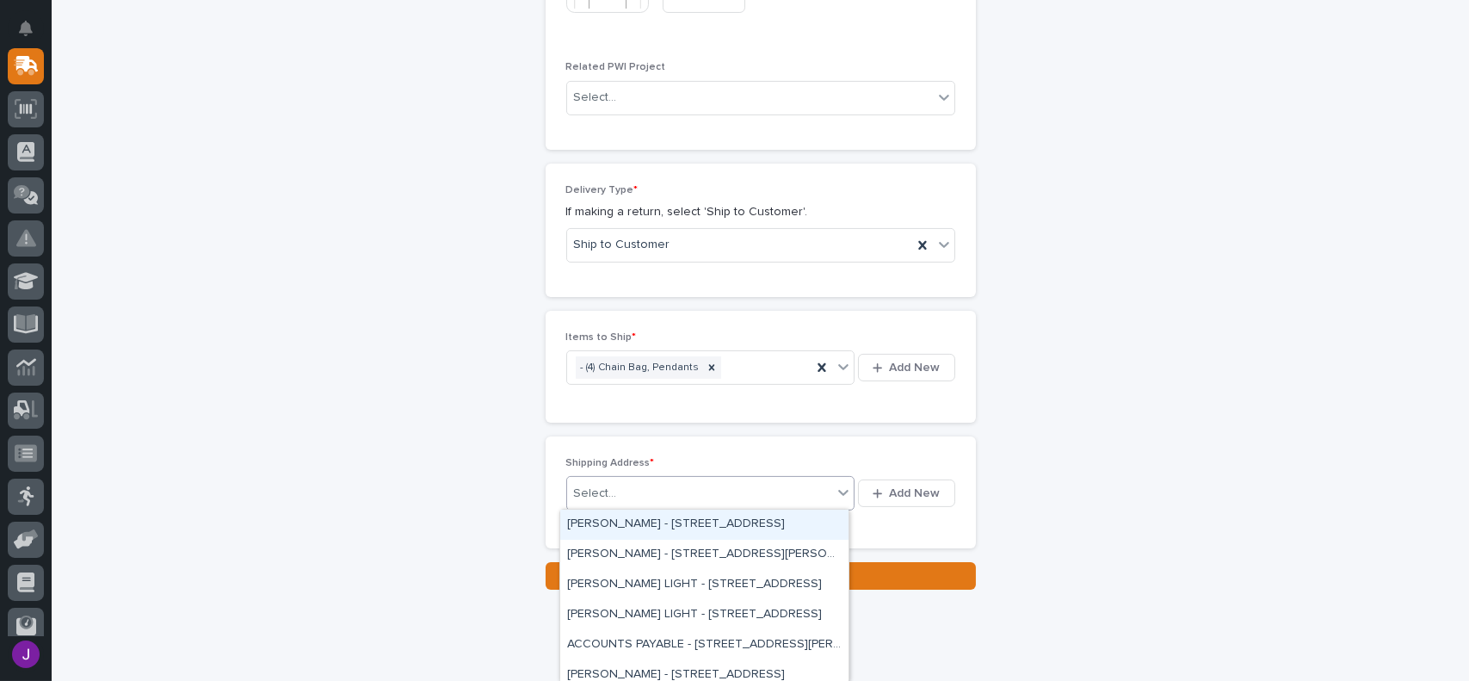
click at [704, 491] on div "Select..." at bounding box center [700, 493] width 266 height 28
type input "****"
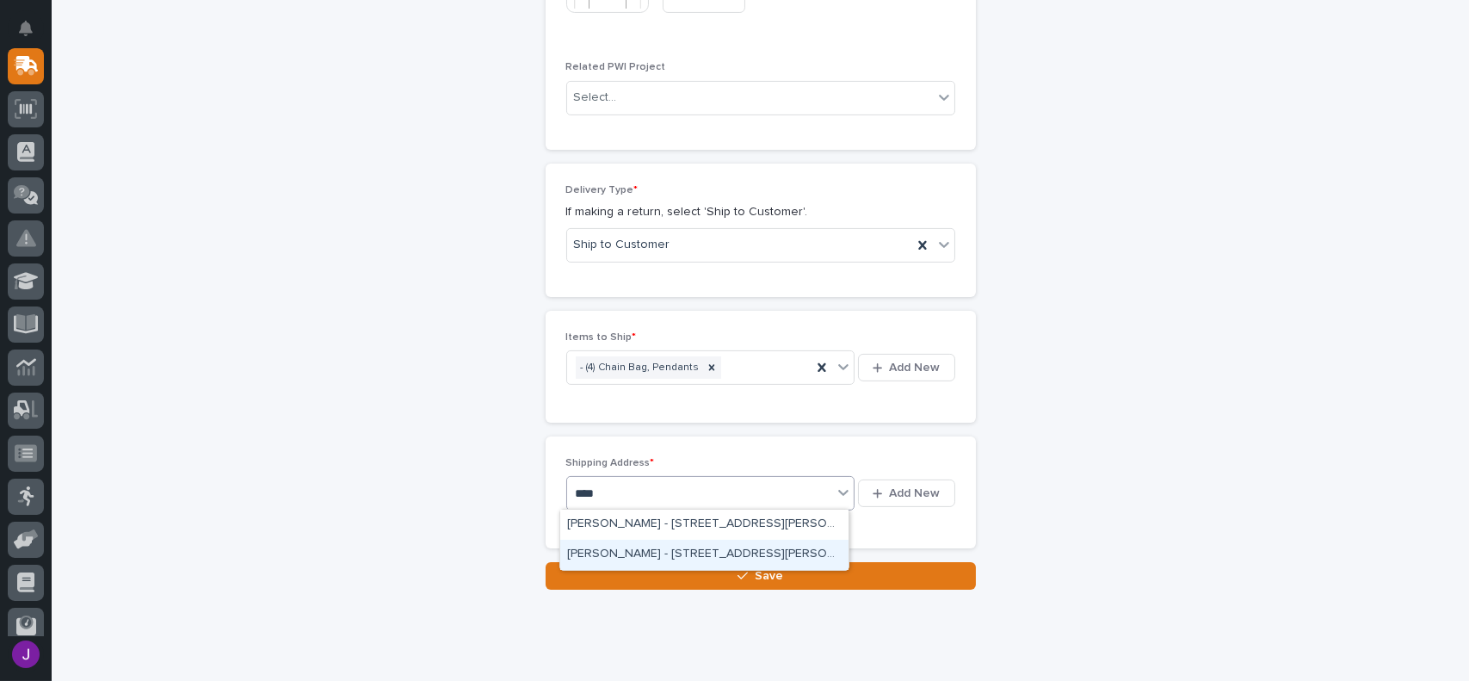
drag, startPoint x: 666, startPoint y: 536, endPoint x: 658, endPoint y: 554, distance: 20.0
click at [658, 554] on div "[PERSON_NAME] - [STREET_ADDRESS][PERSON_NAME]" at bounding box center [704, 555] width 288 height 30
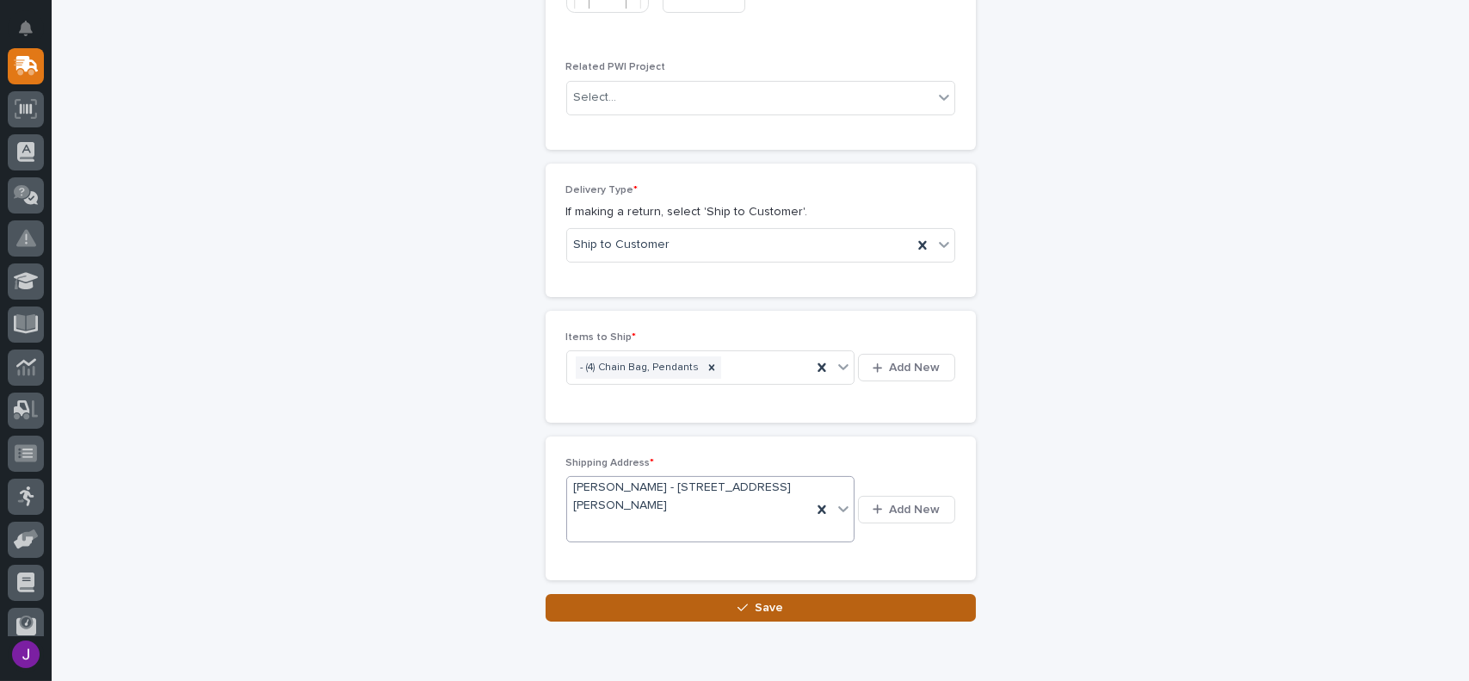
click at [709, 599] on button "Save" at bounding box center [761, 608] width 430 height 28
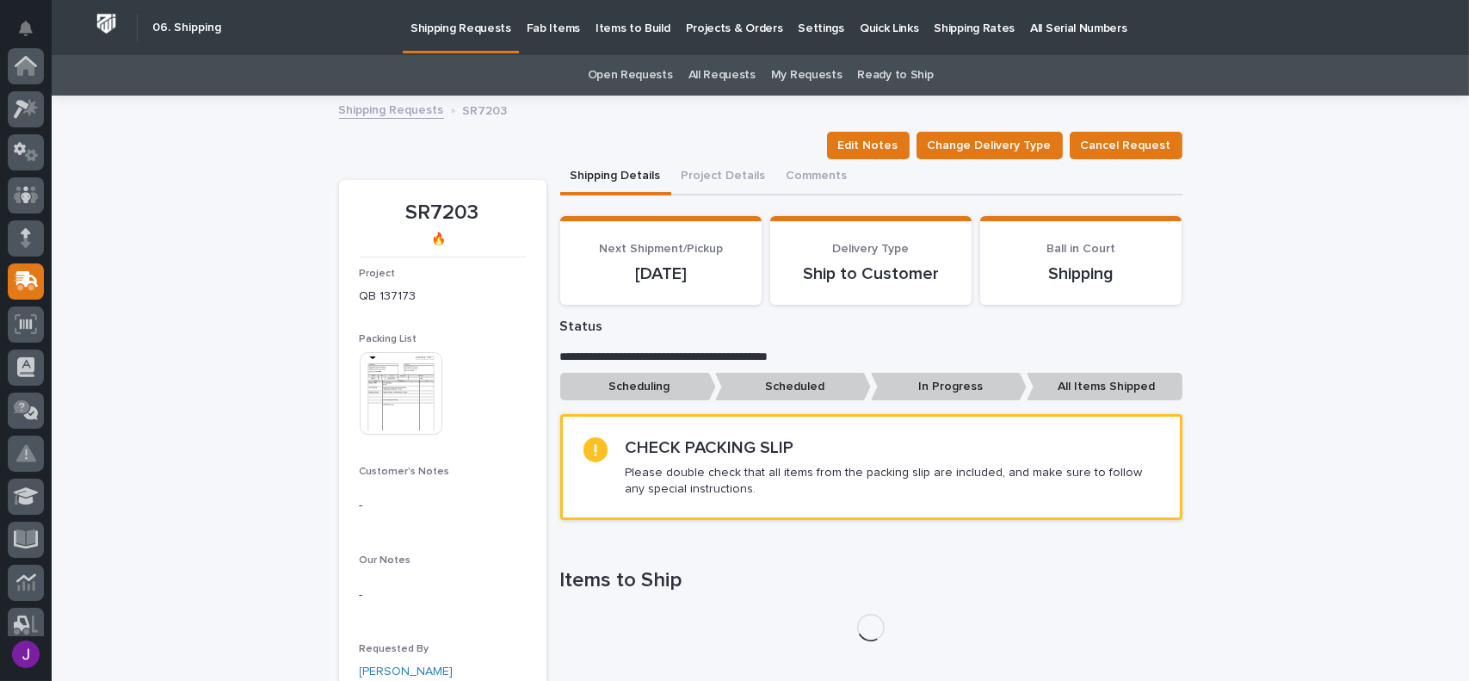
scroll to position [215, 0]
